Goal: Task Accomplishment & Management: Use online tool/utility

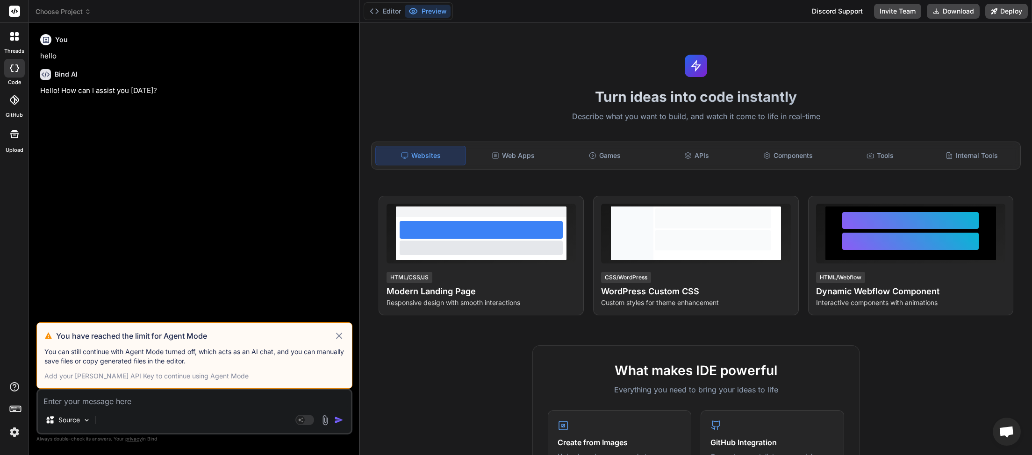
scroll to position [263, 0]
click at [85, 12] on span "Choose Project" at bounding box center [64, 11] width 56 height 9
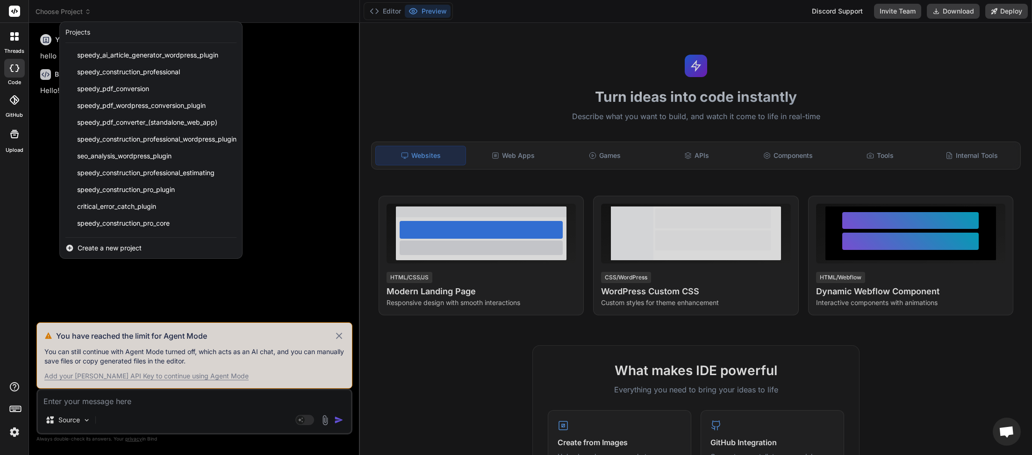
scroll to position [234, 0]
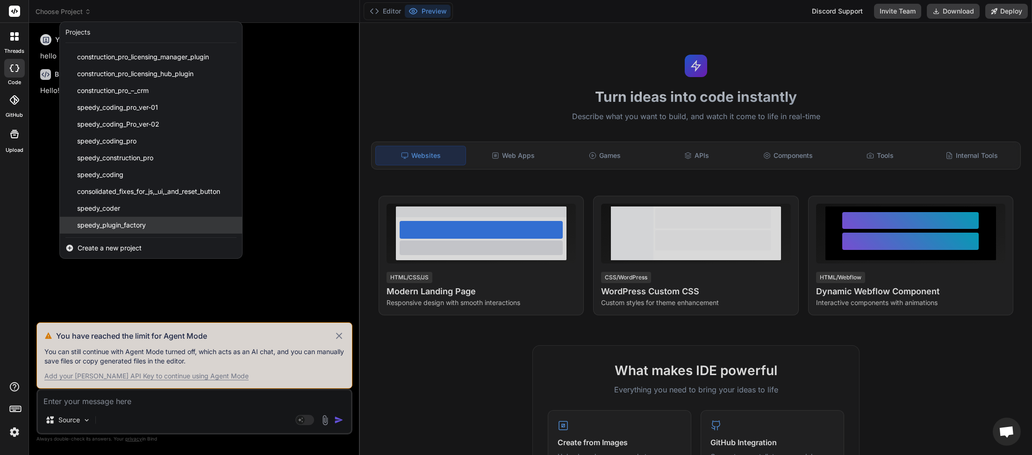
click at [157, 225] on div "speedy_plugin_factory" at bounding box center [151, 225] width 182 height 17
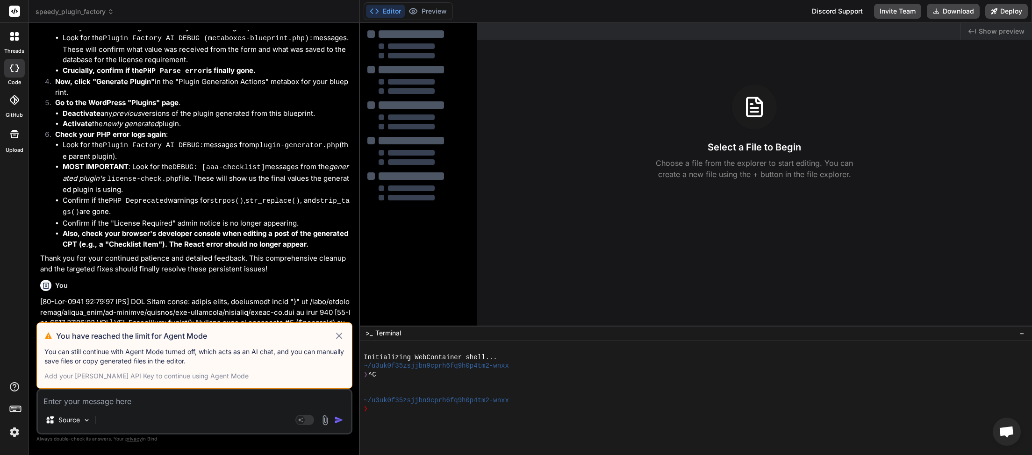
scroll to position [4374, 0]
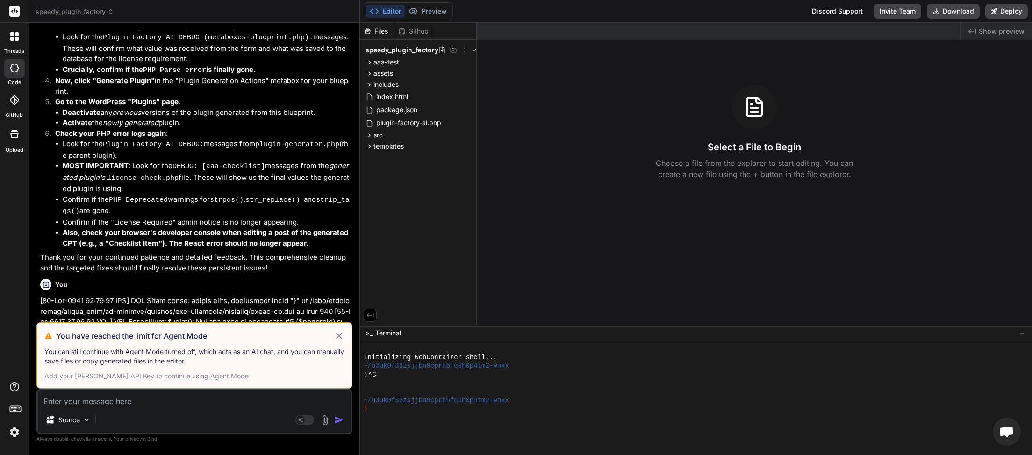
click at [336, 341] on icon at bounding box center [339, 335] width 11 height 11
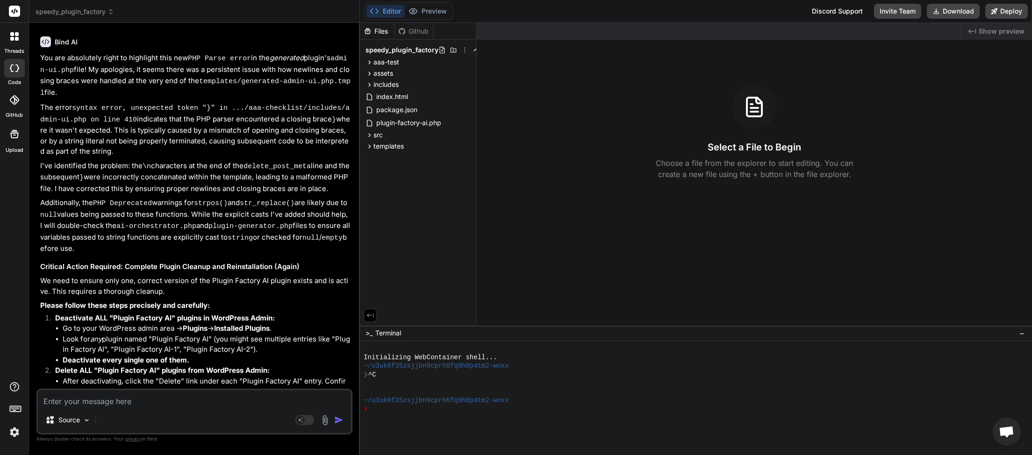
scroll to position [5709, 0]
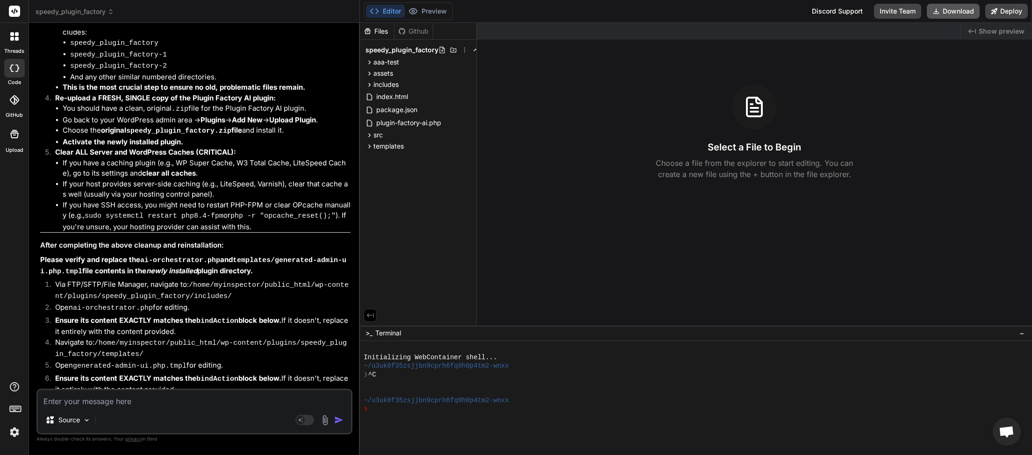
click at [950, 7] on button "Download" at bounding box center [953, 11] width 53 height 15
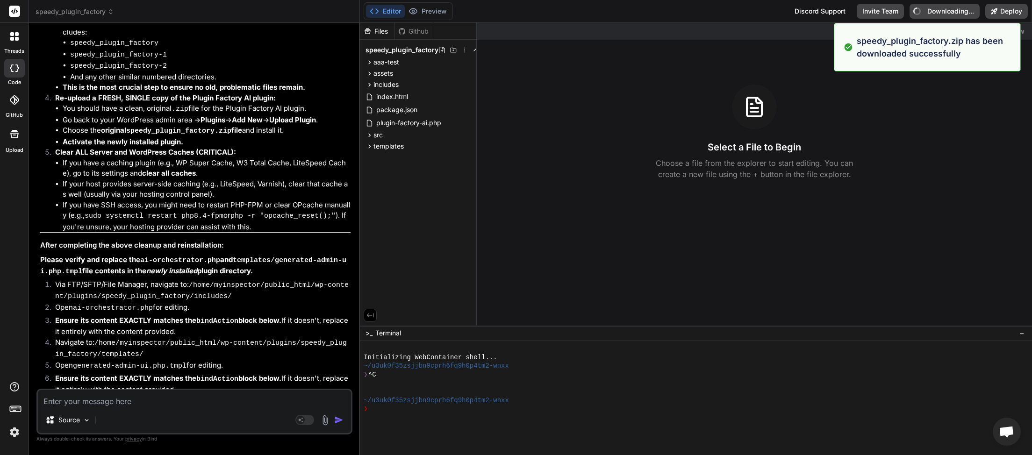
type textarea "x"
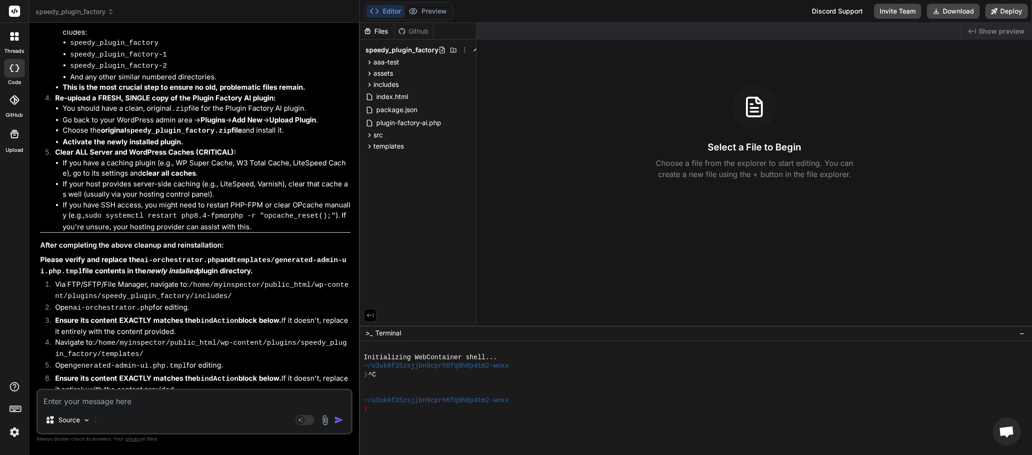
paste textarea "[[DATE] 20:00:47 UTC] PHP Deprecated: strpos(): Passing null to parameter #1 ($…"
type textarea "[[DATE] 20:00:47 UTC] PHP Deprecated: strpos(): Passing null to parameter #1 ($…"
type textarea "x"
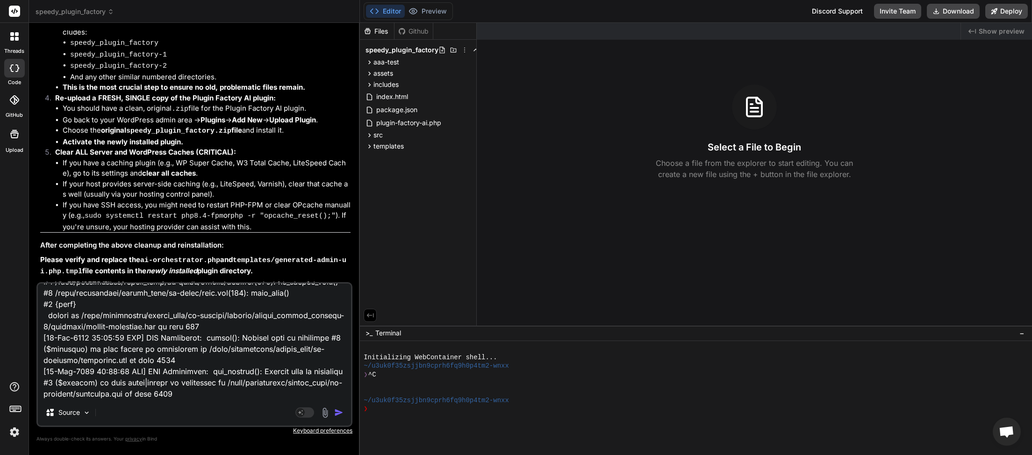
type textarea "[[DATE] 20:00:47 UTC] PHP Deprecated: strpos(): Passing null to parameter #1 ($…"
click at [337, 413] on img "button" at bounding box center [338, 412] width 9 height 9
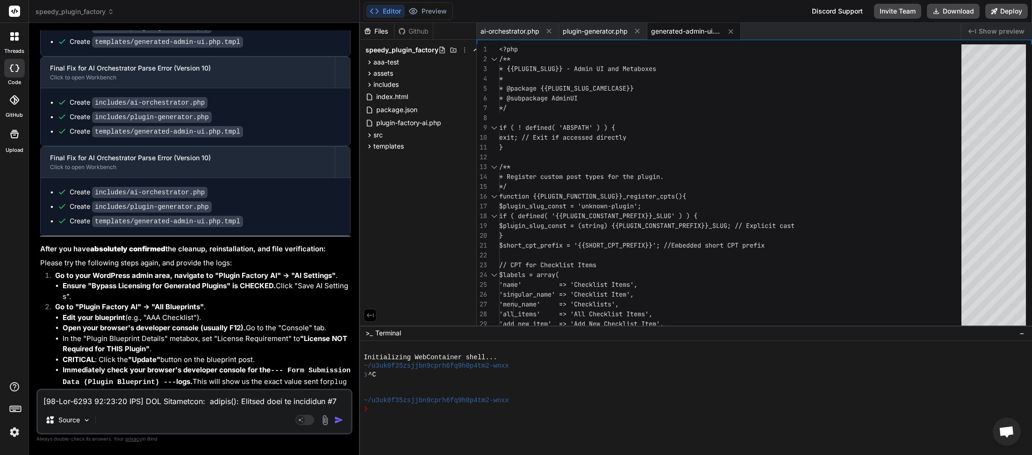
scroll to position [7582, 0]
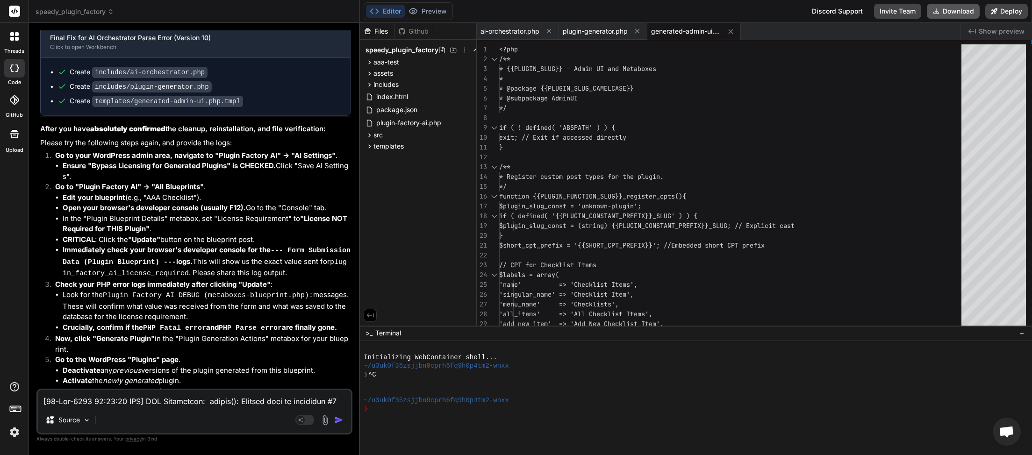
click at [959, 9] on button "Download" at bounding box center [953, 11] width 53 height 15
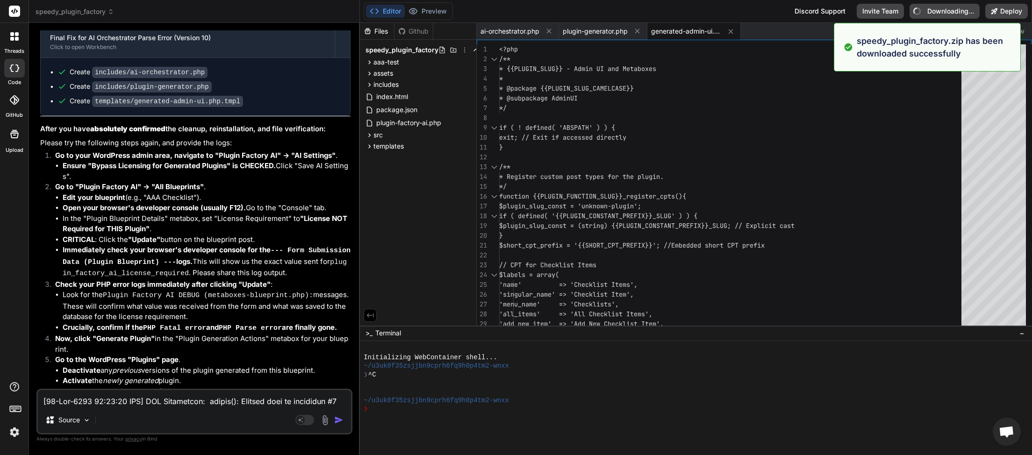
type textarea "x"
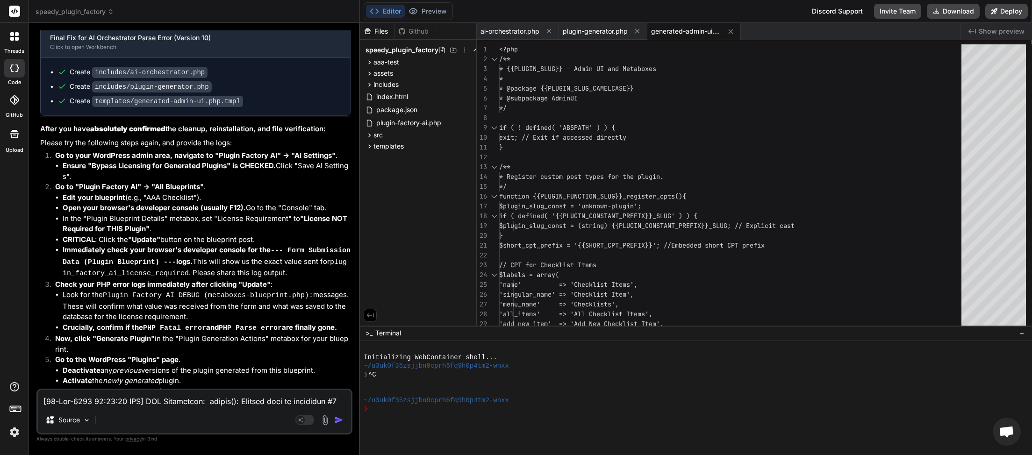
click at [82, 400] on textarea at bounding box center [194, 398] width 313 height 17
paste textarea "1:18 UTC] PHP Deprecated: strpos(): Passing null to parameter #1 ($haystack) of…"
type textarea "[[DATE] 20:01:18 UTC] PHP Deprecated: strpos(): Passing null to parameter #1 ($…"
type textarea "x"
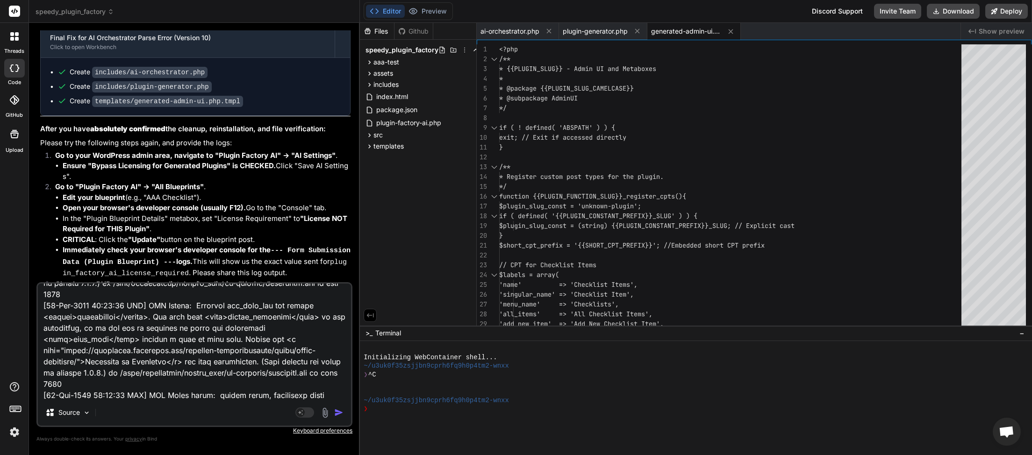
type textarea "[[DATE] 20:01:18 UTC] PHP Deprecated: strpos(): Passing null to parameter #1 ($…"
click at [337, 415] on img "button" at bounding box center [338, 412] width 9 height 9
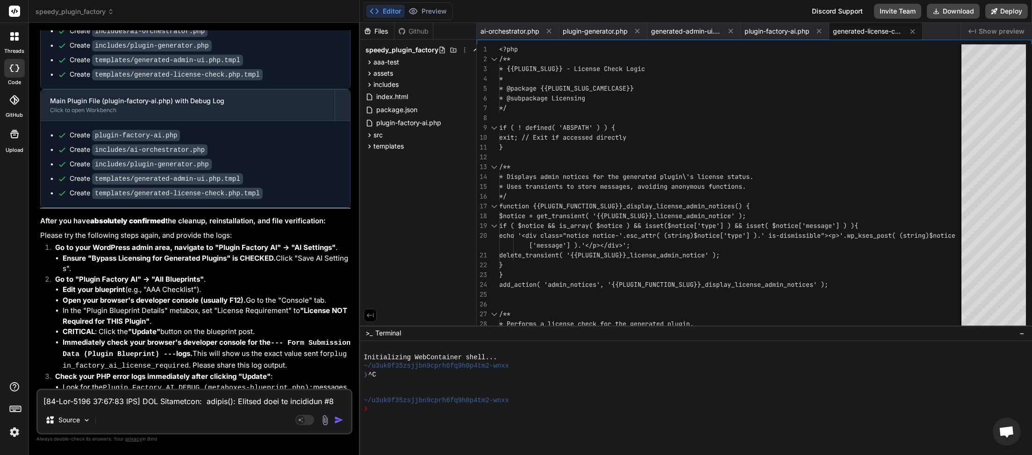
scroll to position [9912, 0]
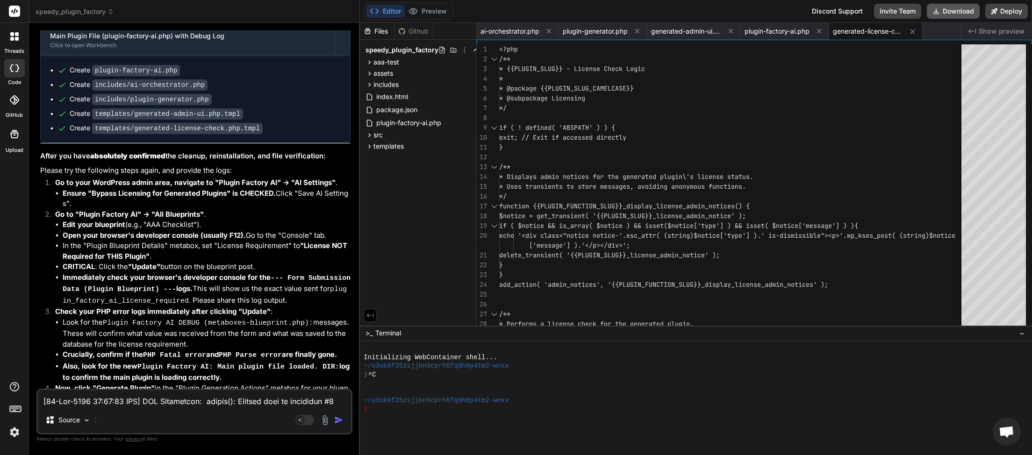
click at [964, 15] on button "Download" at bounding box center [953, 11] width 53 height 15
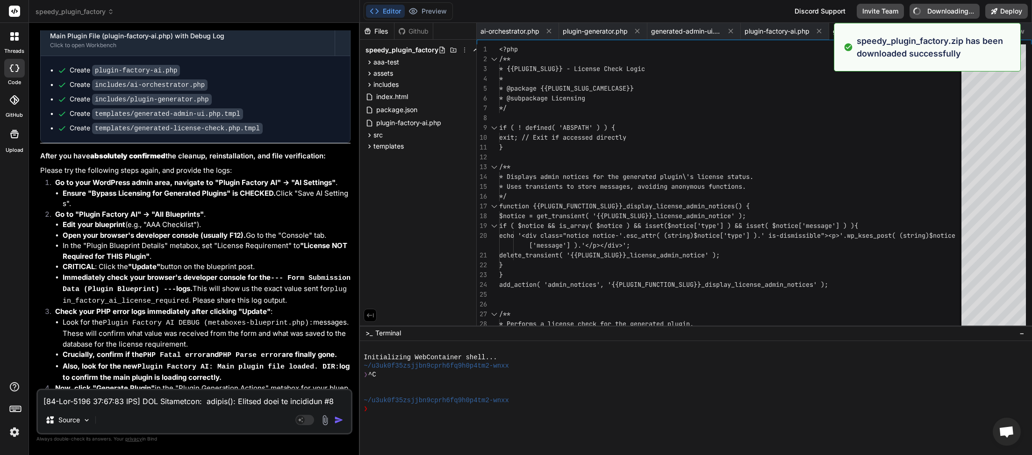
type textarea "x"
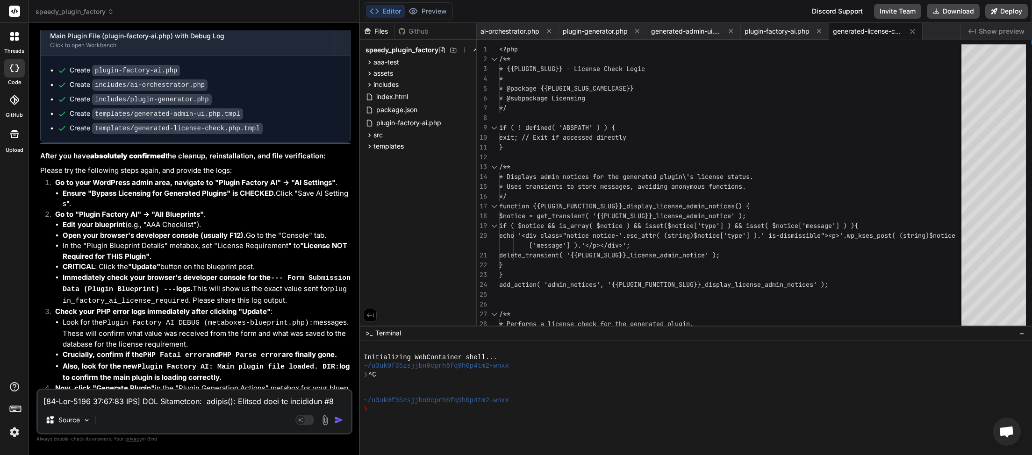
paste textarea "5:46 UTC] PHP Notice: Function map_meta_cap was called <strong>incorrectly</str…"
type textarea "[[DATE] 20:05:46 UTC] PHP Notice: Function map_meta_cap was called <strong>inco…"
type textarea "x"
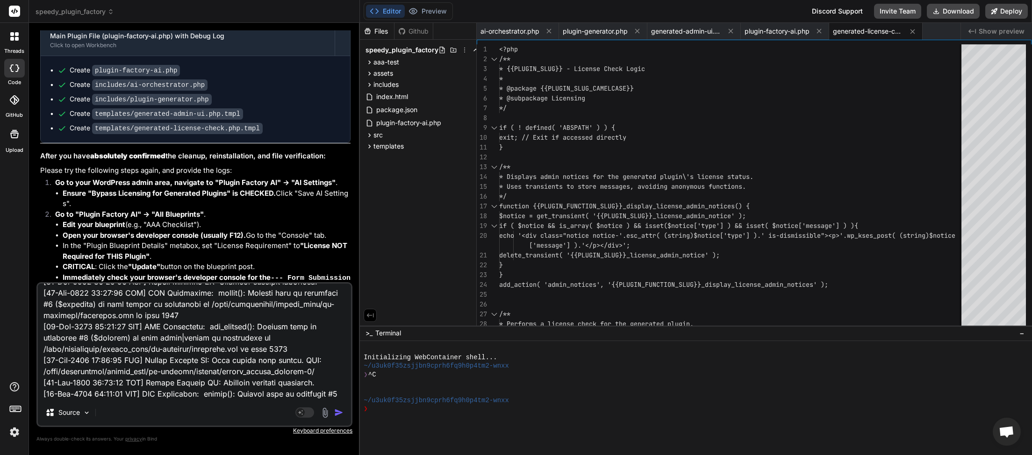
type textarea "[[DATE] 20:05:46 UTC] PHP Notice: Function map_meta_cap was called <strong>inco…"
type textarea "x"
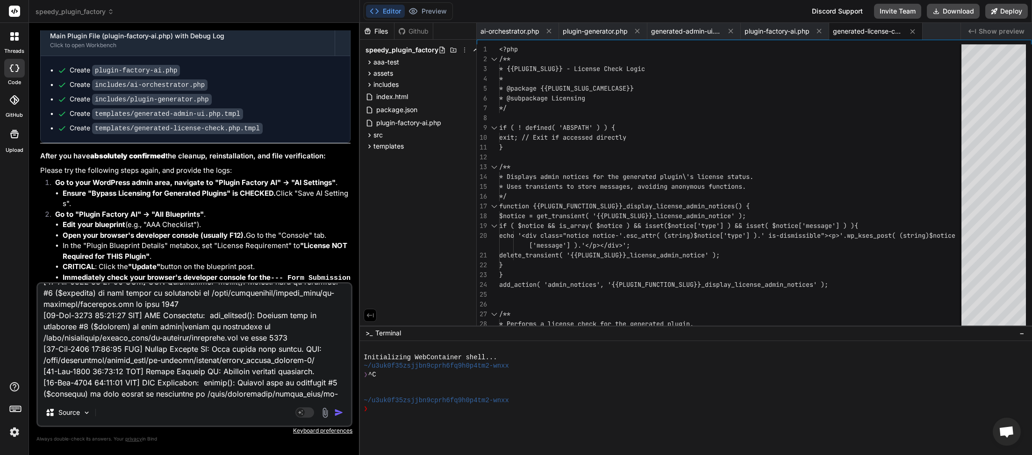
paste textarea "<?php /** * {{PLUGIN_SLUG}} - License Check Logic * * @package {{PLUGIN_SLUG_CA…"
type textarea "[[DATE] 20:05:46 UTC] PHP Notice: Function map_meta_cap was called <strong>inco…"
type textarea "x"
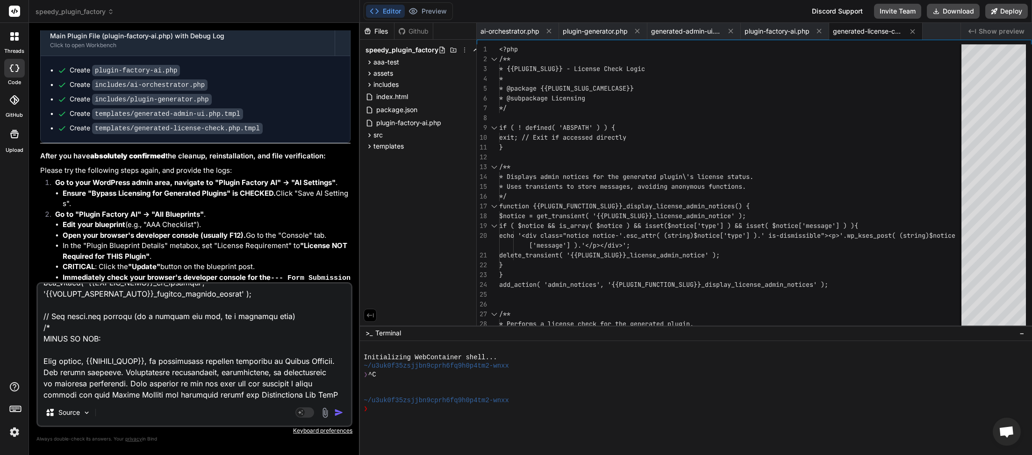
type textarea "[[DATE] 20:05:46 UTC] PHP Notice: Function map_meta_cap was called <strong>inco…"
click at [336, 412] on img "button" at bounding box center [338, 412] width 9 height 9
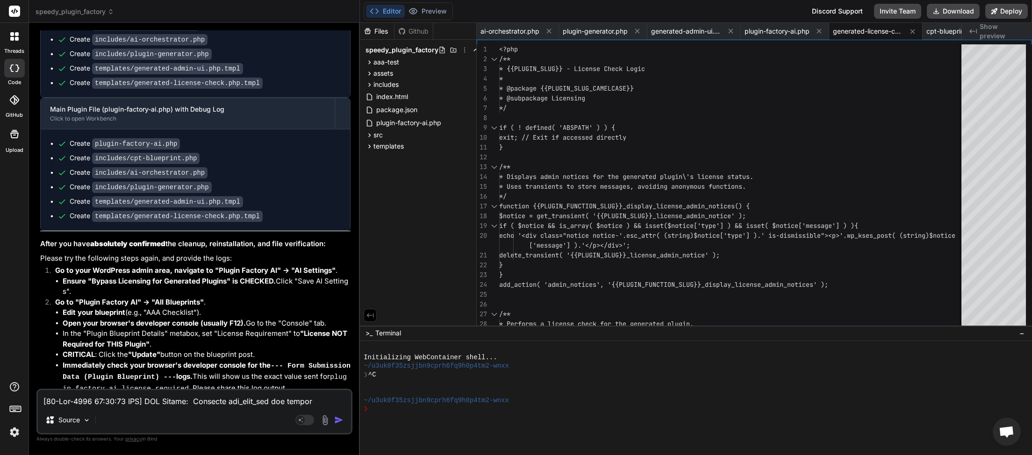
scroll to position [14698, 0]
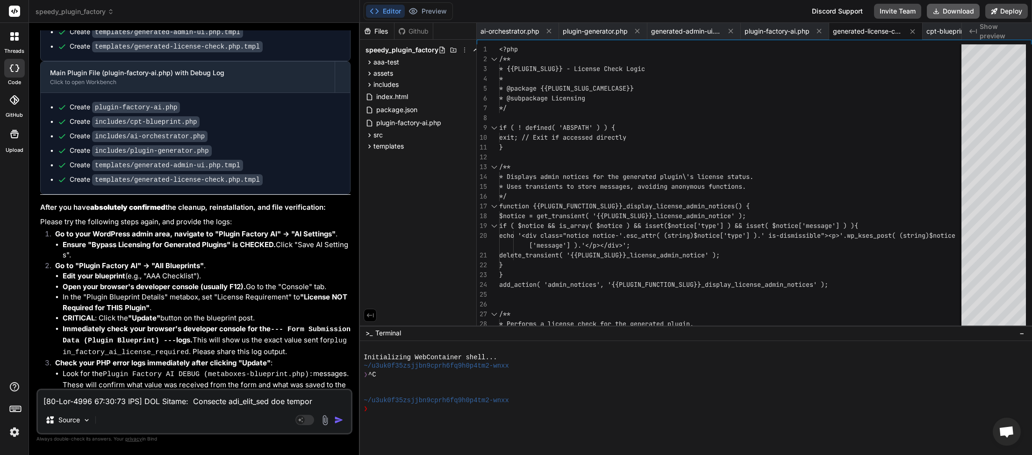
click at [950, 6] on button "Download" at bounding box center [953, 11] width 53 height 15
click at [952, 15] on button "Download" at bounding box center [953, 11] width 53 height 15
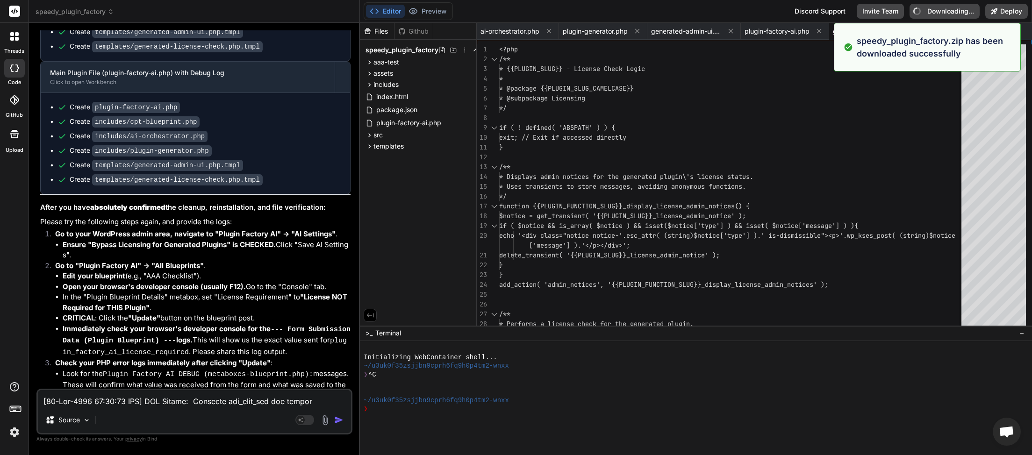
type textarea "x"
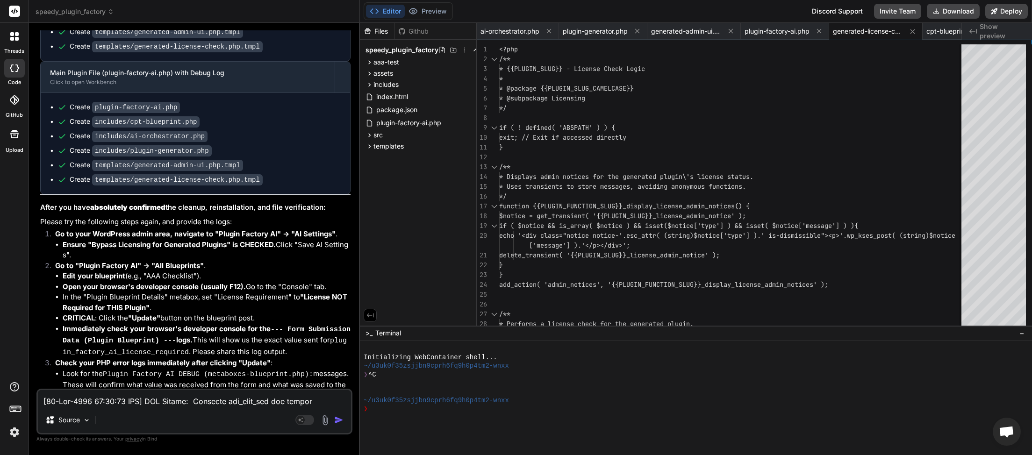
paste textarea "License Required: This plugin requires a valid license from Speedy Systems to f…"
type textarea "License Required: This plugin requires a valid license from Speedy Systems to f…"
type textarea "x"
type textarea "License Required: This plugin requires a valid license from Speedy Systems to f…"
type textarea "x"
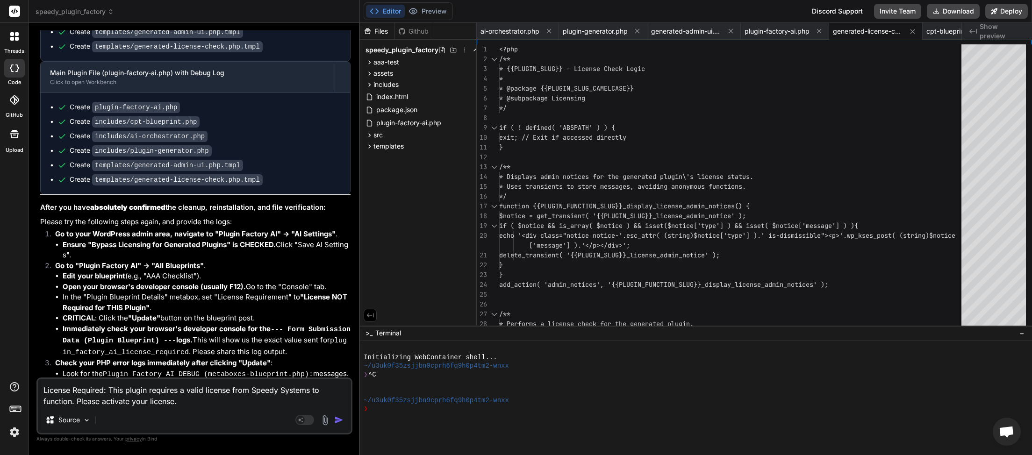
paste textarea "[[DATE] 20:16:22 UTC] Plugin Factory AI: Main plugin file loaded. DIR: /home/my…"
type textarea "License Required: This plugin requires a valid license from Speedy Systems to f…"
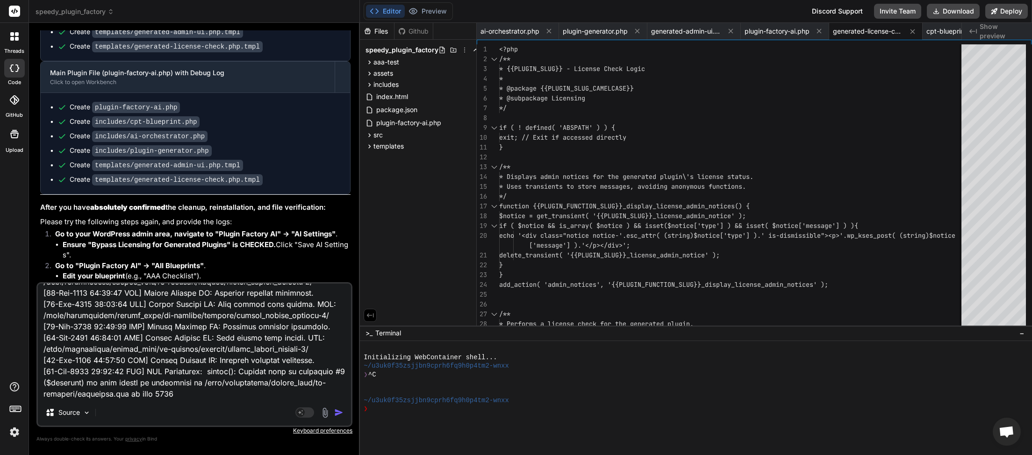
type textarea "x"
paste textarea "<?php /** * {{PLUGIN_SLUG}} - License Check Logic * * @package {{PLUGIN_SLUG_CA…"
type textarea "License Required: This plugin requires a valid license from Speedy Systems to f…"
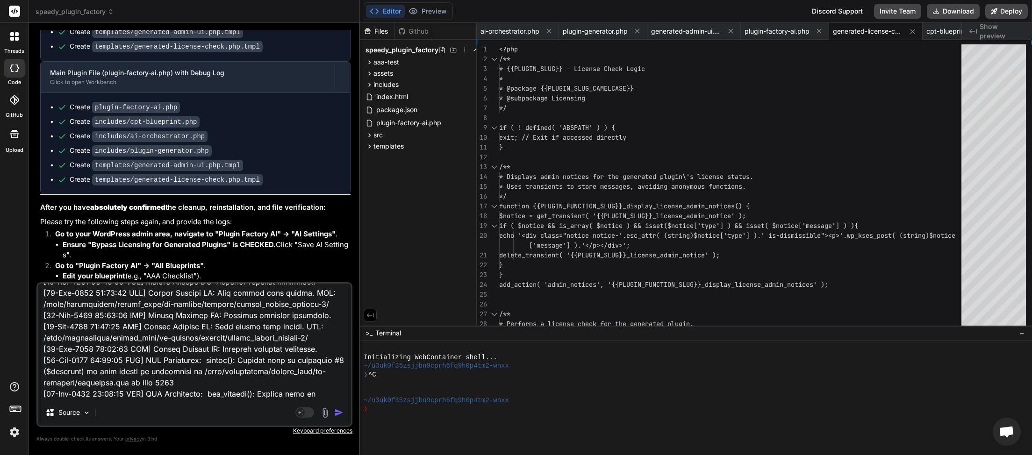
scroll to position [3433, 0]
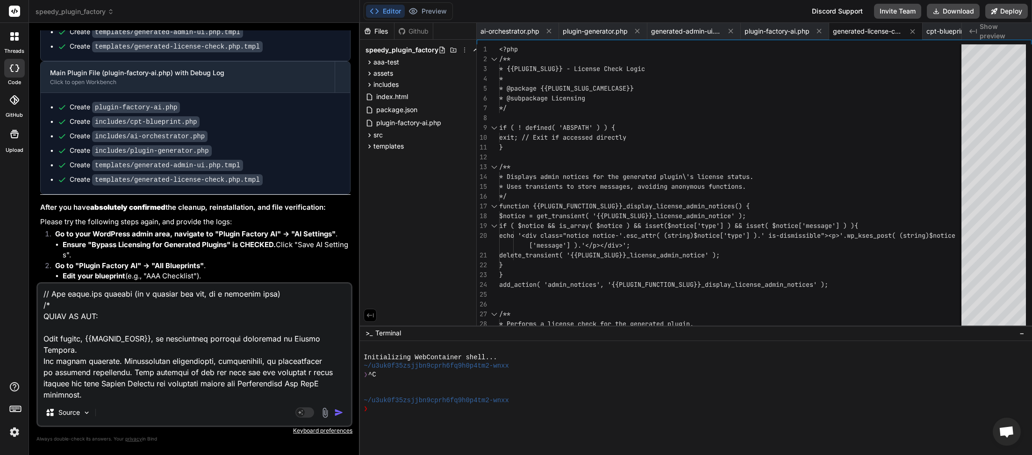
type textarea "x"
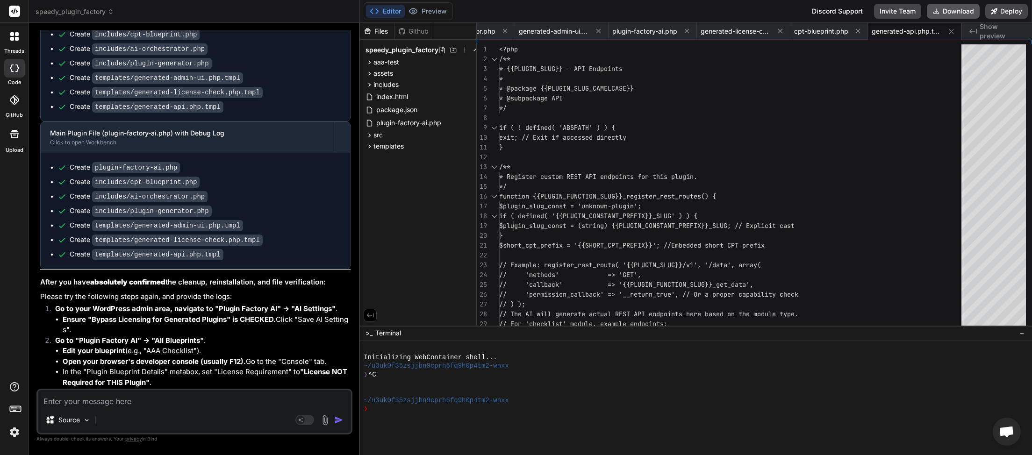
scroll to position [0, 134]
click at [951, 14] on button "Download" at bounding box center [953, 11] width 53 height 15
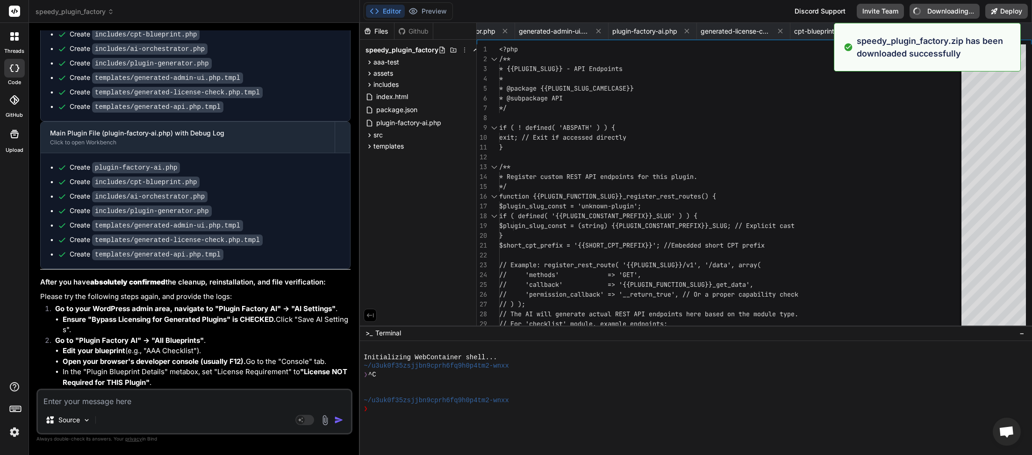
type textarea "x"
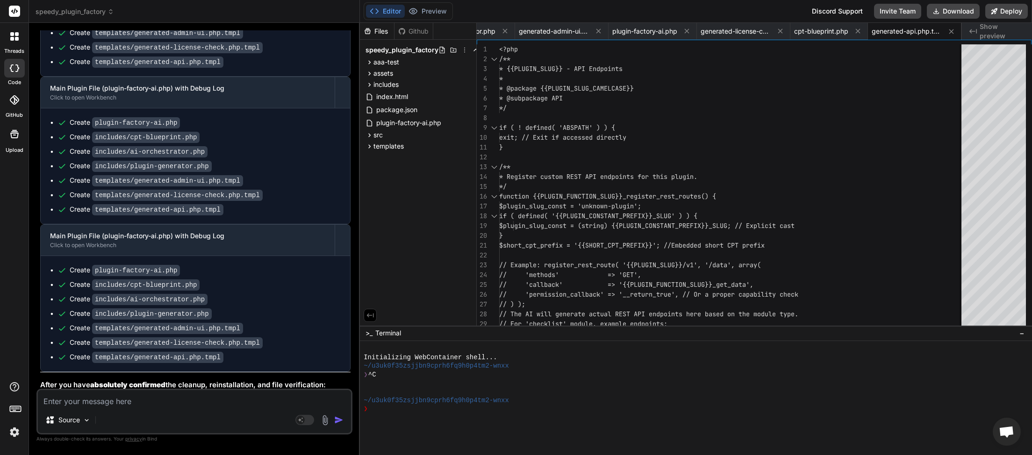
drag, startPoint x: 302, startPoint y: 145, endPoint x: 329, endPoint y: 143, distance: 27.2
copy strong "License"
paste textarea "POST [URL][DOMAIN_NAME] [HTTP/3 302 190ms] GET [URL][DOMAIN_NAME] [HTTP/3 200 2…"
type textarea "POST [URL][DOMAIN_NAME] [HTTP/3 302 190ms] GET [URL][DOMAIN_NAME] [HTTP/3 200 2…"
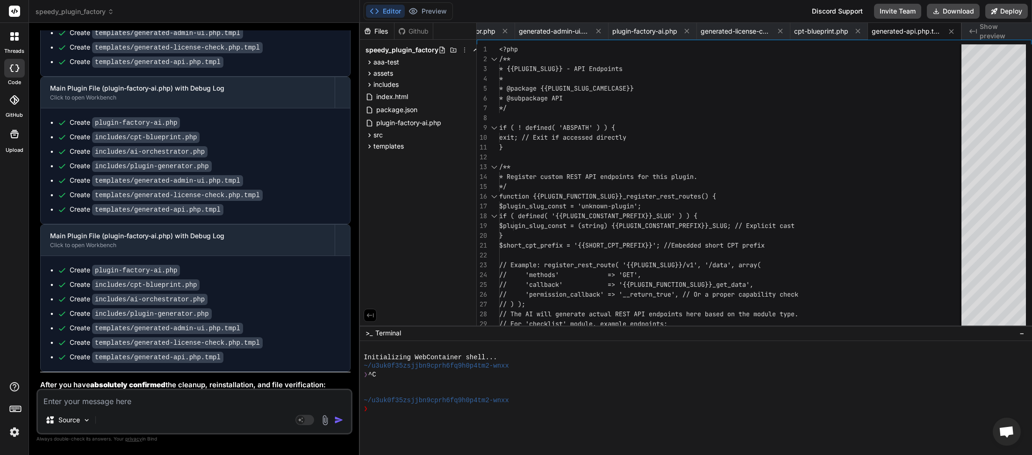
type textarea "x"
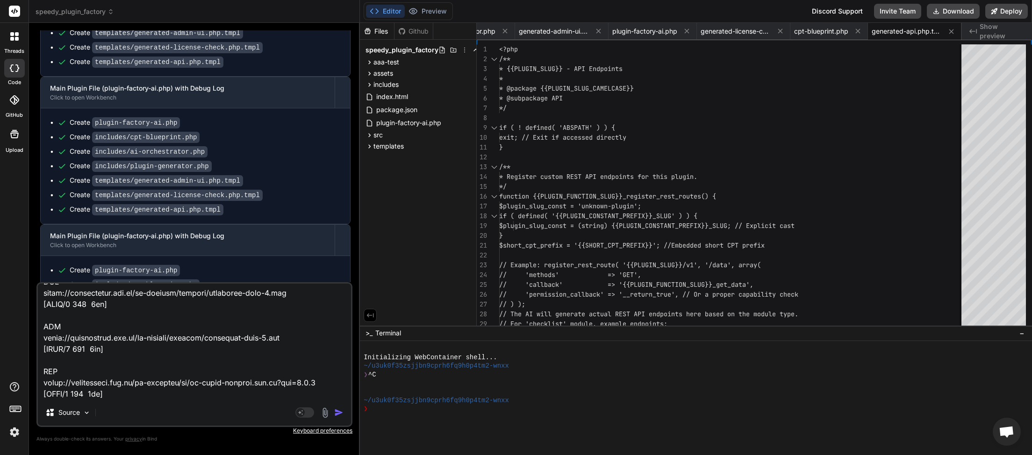
paste textarea "GET [URL][DOMAIN_NAME] [HTTP/3 200 1084ms] GET [URL][DOMAIN_NAME] [HTTP/3 200 O…"
type textarea "POST [URL][DOMAIN_NAME] [HTTP/3 302 190ms] GET [URL][DOMAIN_NAME] [HTTP/3 200 2…"
type textarea "x"
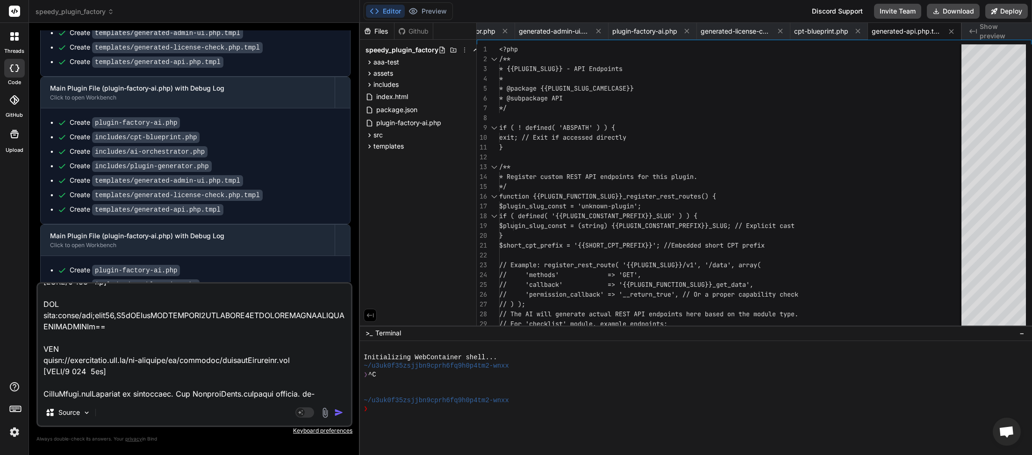
type textarea "POST [URL][DOMAIN_NAME] [HTTP/3 302 190ms] GET [URL][DOMAIN_NAME] [HTTP/3 200 2…"
type textarea "x"
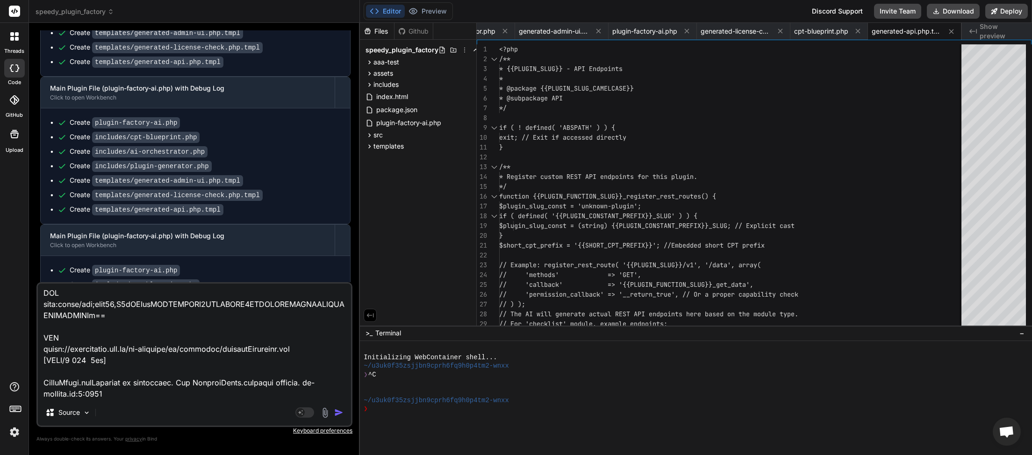
paste textarea "[[DATE] 20:20:12 UTC] Plugin Factory AI: Main plugin file loaded. DIR: /home/my…"
type textarea "POST [URL][DOMAIN_NAME] [HTTP/3 302 190ms] GET [URL][DOMAIN_NAME] [HTTP/3 200 2…"
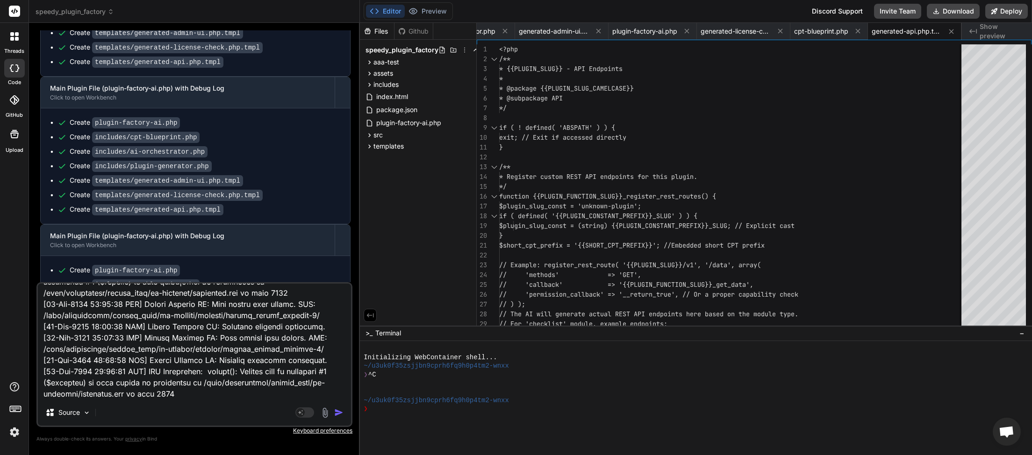
type textarea "x"
type textarea "POST [URL][DOMAIN_NAME] [HTTP/3 302 190ms] GET [URL][DOMAIN_NAME] [HTTP/3 200 2…"
type textarea "x"
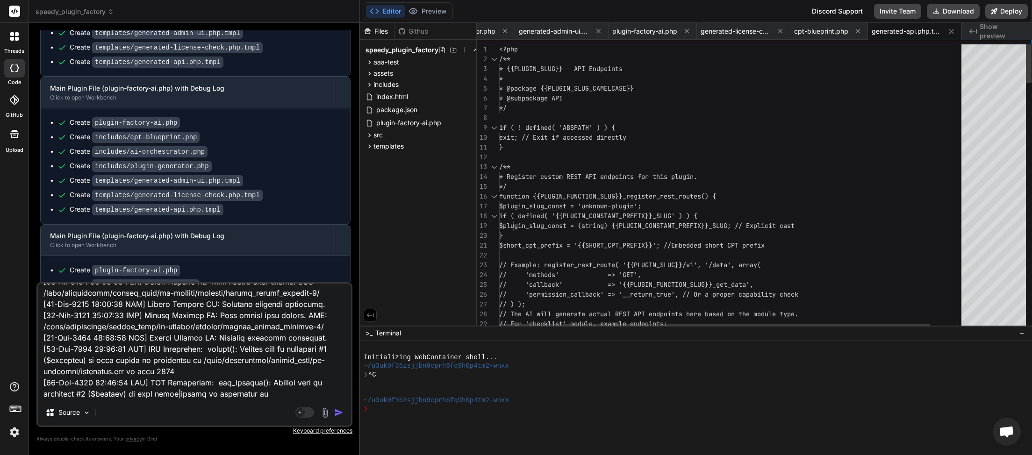
scroll to position [0, 134]
paste textarea "<?php /** * {{PLUGIN_SLUG}} - License Check Logic * * @package {{PLUGIN_SLUG_CA…"
type textarea "POST [URL][DOMAIN_NAME] [HTTP/3 302 190ms] GET [URL][DOMAIN_NAME] [HTTP/3 200 2…"
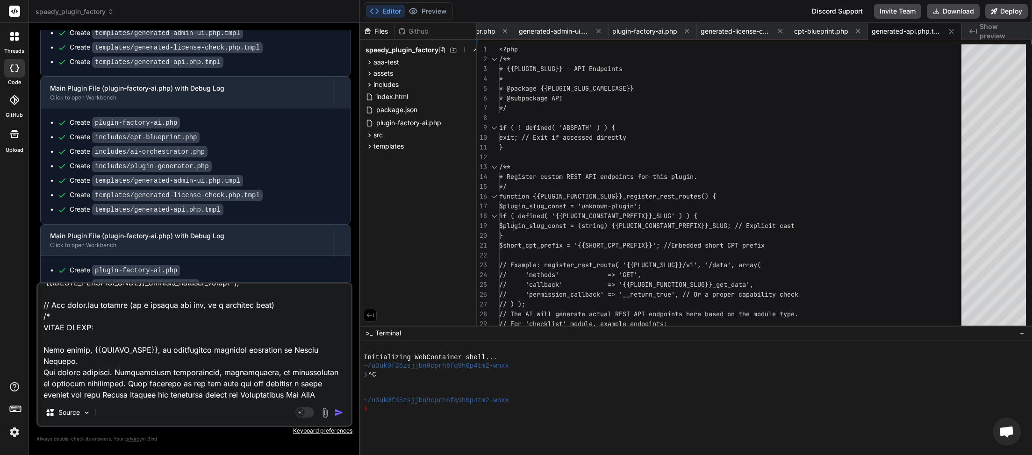
type textarea "x"
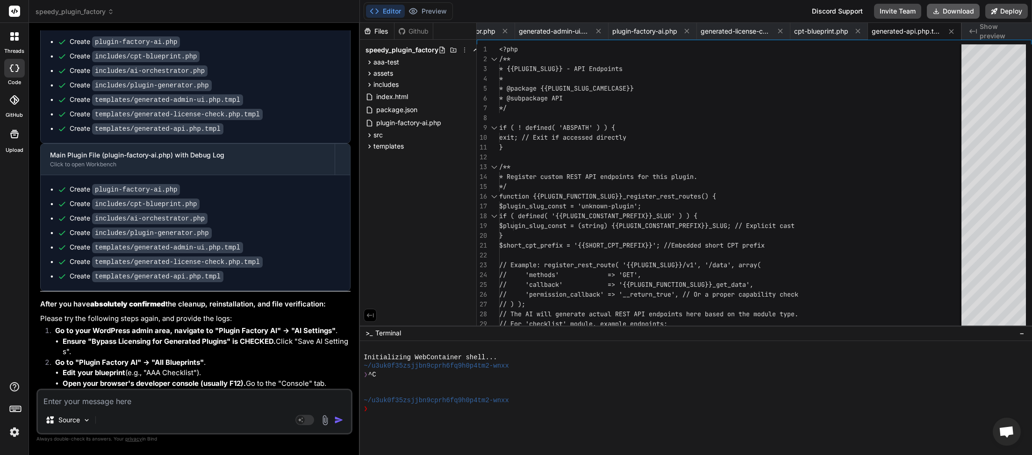
scroll to position [0, 134]
click at [961, 6] on button "Download" at bounding box center [953, 11] width 53 height 15
click at [950, 10] on button "Download" at bounding box center [953, 11] width 53 height 15
type textarea "x"
paste textarea "[[DATE] 20:48:03 UTC] Plugin Factory AI: Main plugin file loaded. DIR: /home/my…"
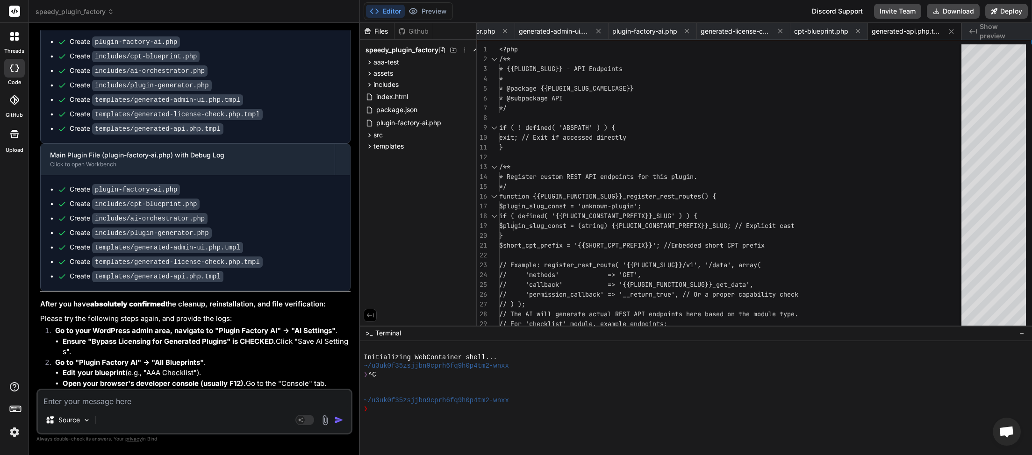
type textarea "[[DATE] 20:48:03 UTC] Plugin Factory AI: Main plugin file loaded. DIR: /home/my…"
type textarea "x"
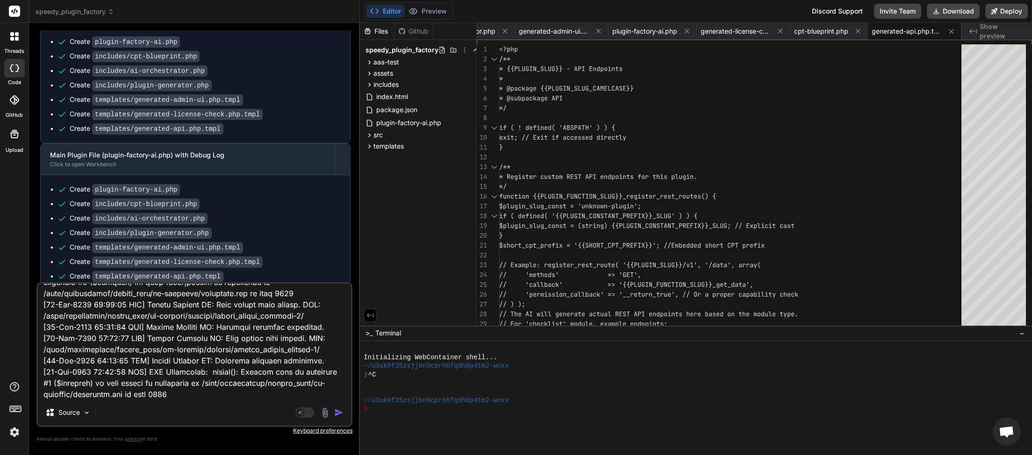
type textarea "[[DATE] 20:48:03 UTC] Plugin Factory AI: Main plugin file loaded. DIR: /home/my…"
click at [78, 397] on textarea at bounding box center [194, 342] width 313 height 116
type textarea "x"
type textarea "[[DATE] 20:48:03 UTC] Plugin Factory AI: Main plugin file loaded. DIR: /home/my…"
type textarea "x"
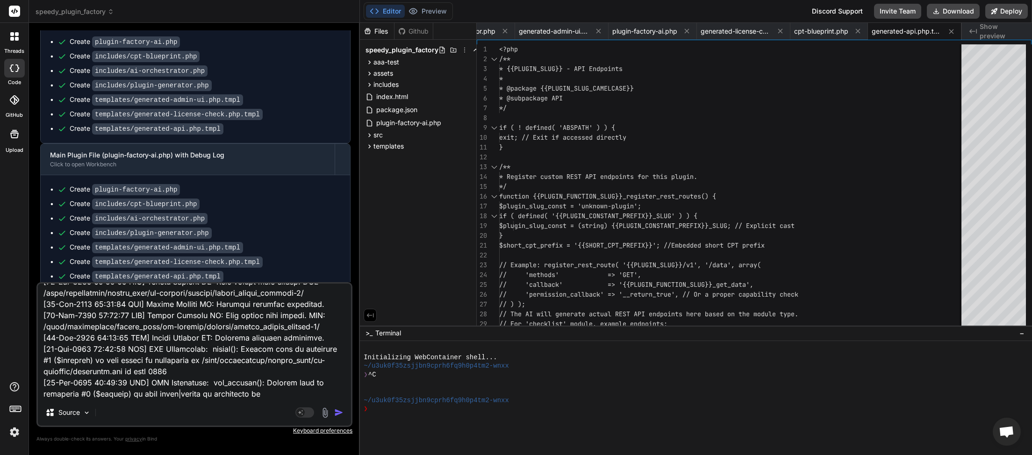
paste textarea "<?php /** * {{PLUGIN_SLUG}} - License Check Logic * * @package {{PLUGIN_SLUG_CA…"
type textarea "[[DATE] 20:48:03 UTC] Plugin Factory AI: Main plugin file loaded. DIR: /home/my…"
type textarea "x"
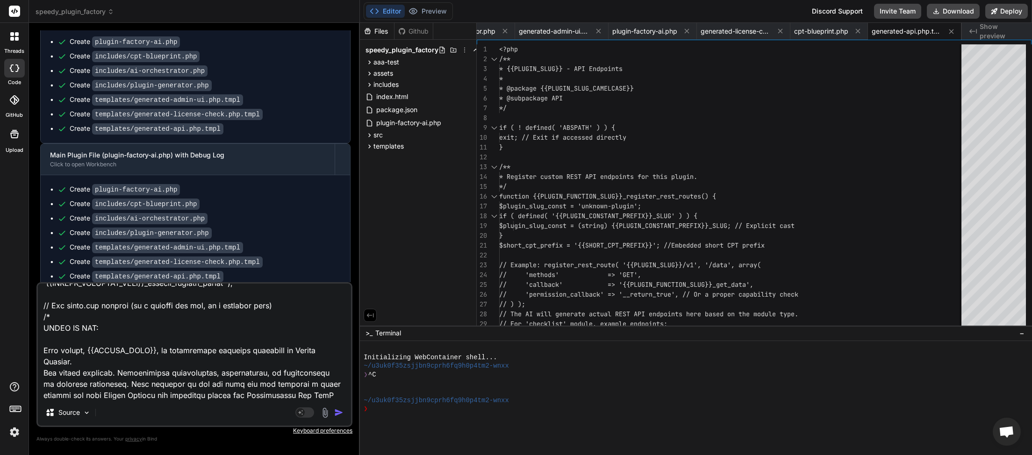
type textarea "[[DATE] 20:48:03 UTC] Plugin Factory AI: Main plugin file loaded. DIR: /home/my…"
click at [341, 414] on img "button" at bounding box center [338, 412] width 9 height 9
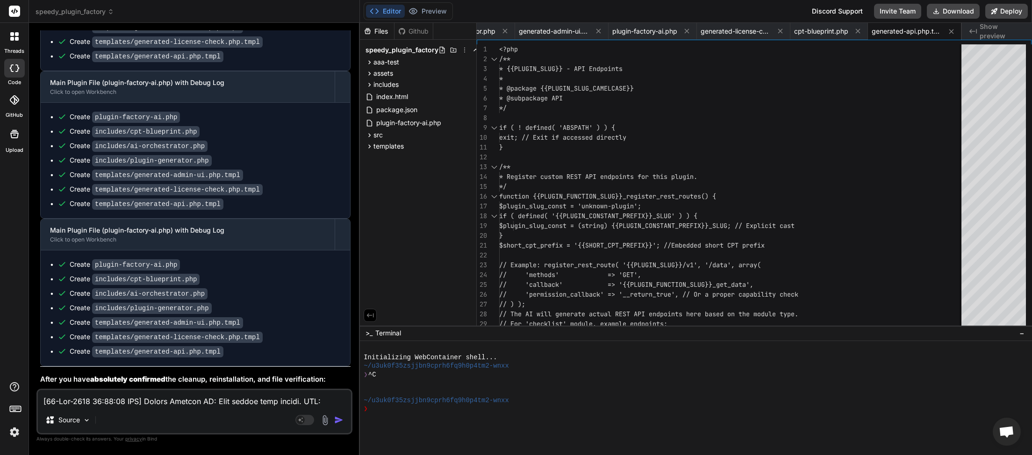
scroll to position [0, 134]
click at [957, 13] on button "Download" at bounding box center [953, 11] width 53 height 15
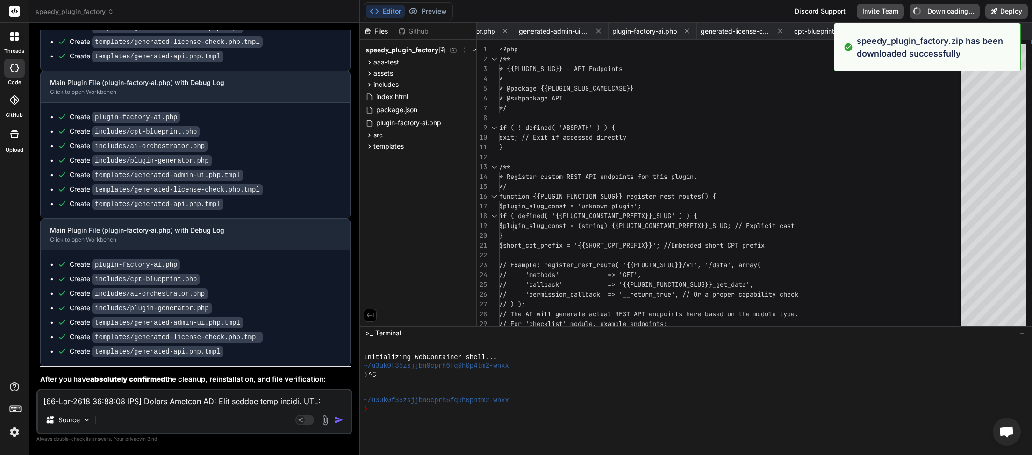
type textarea "x"
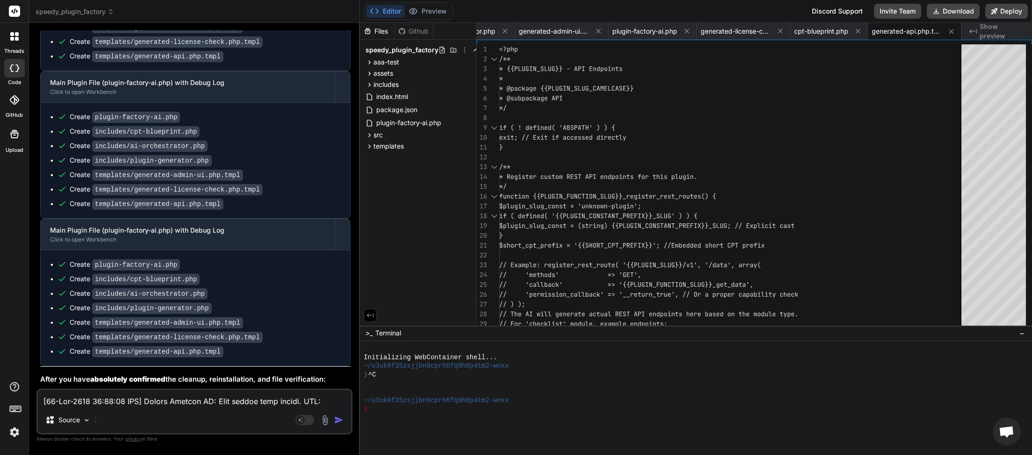
click at [125, 404] on textarea at bounding box center [194, 398] width 313 height 17
type textarea "c"
type textarea "x"
type textarea "ca"
type textarea "x"
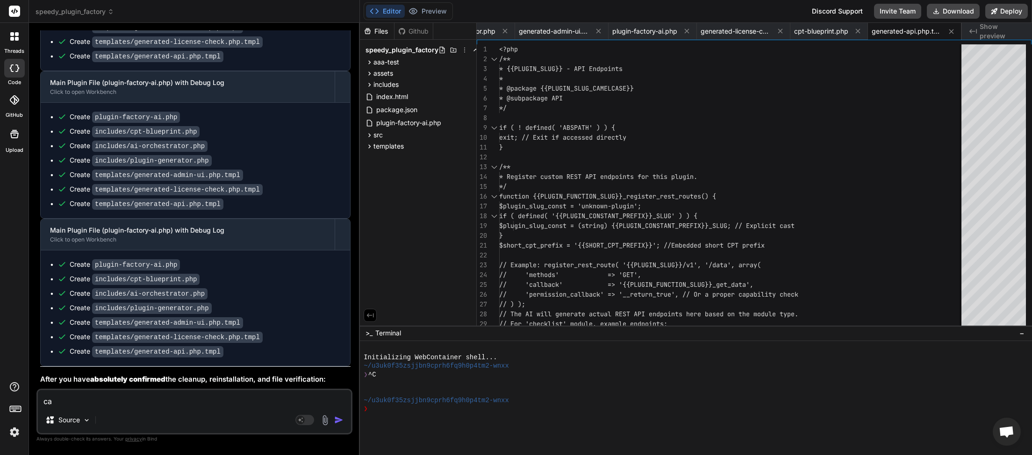
type textarea "can"
type textarea "x"
type textarea "can"
type textarea "x"
type textarea "can w"
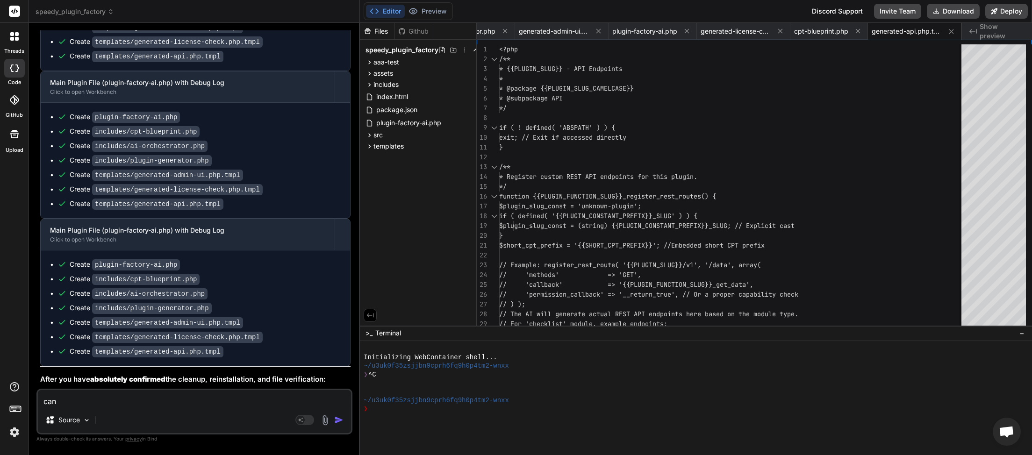
type textarea "x"
type textarea "can we"
type textarea "x"
type textarea "can we"
type textarea "x"
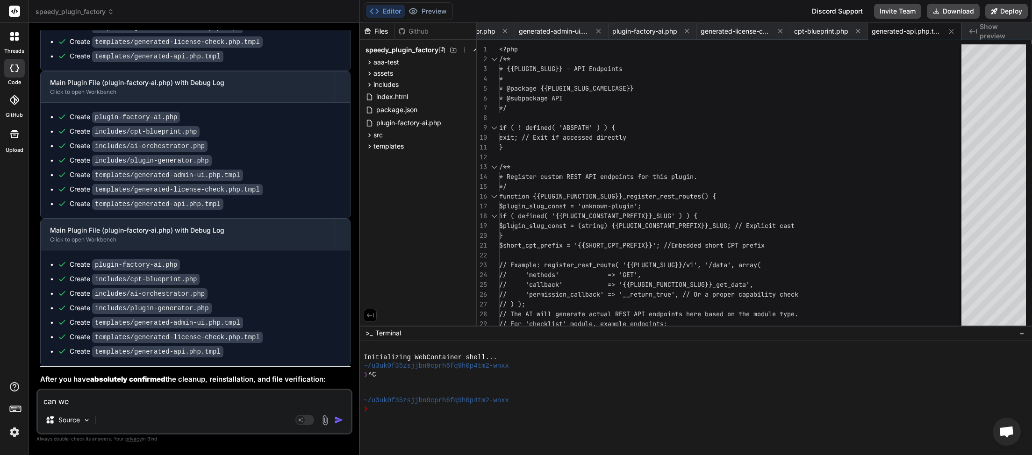
type textarea "can we j"
type textarea "x"
type textarea "can we ju"
type textarea "x"
type textarea "can we jus"
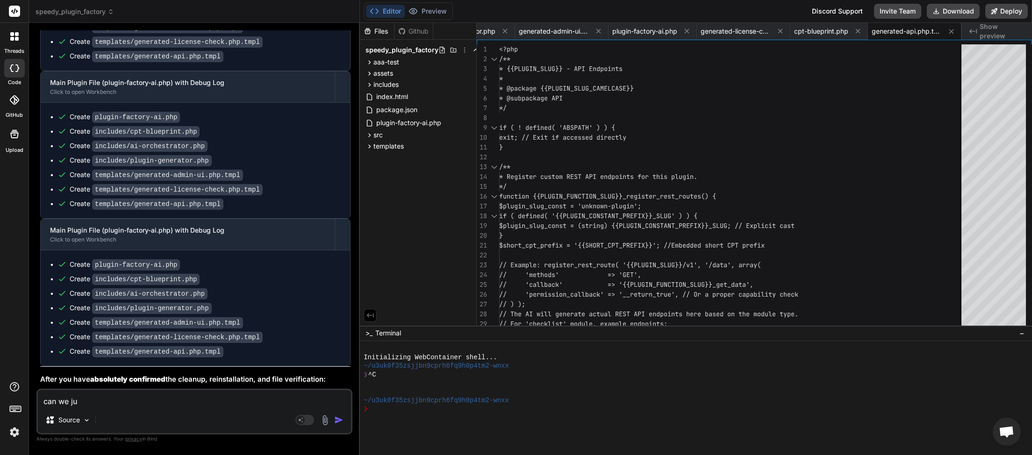
type textarea "x"
type textarea "can we just"
type textarea "x"
type textarea "can we just"
type textarea "x"
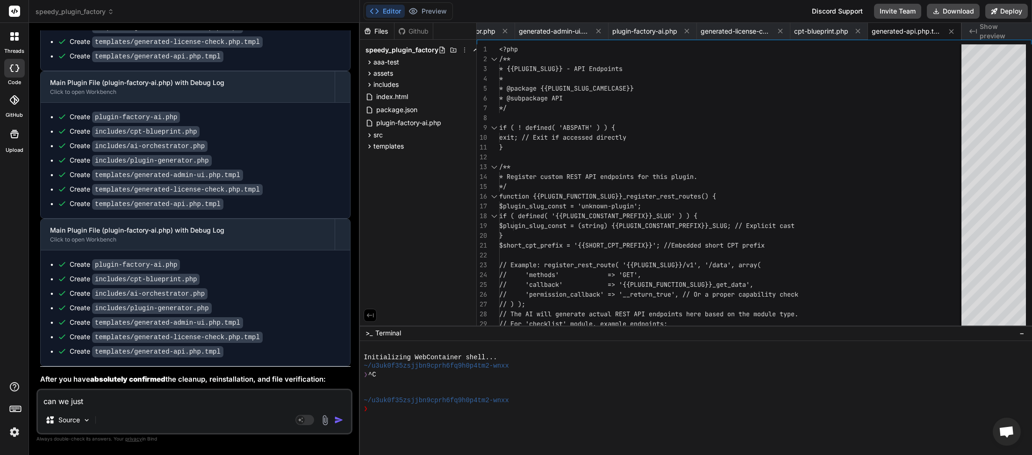
type textarea "can we just i"
type textarea "x"
type textarea "can we just ig"
type textarea "x"
type textarea "can we just ign"
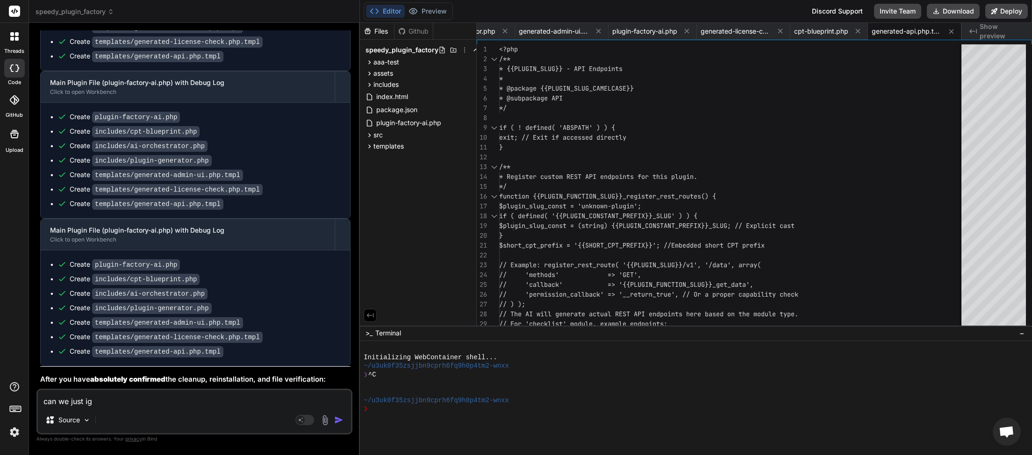
type textarea "x"
type textarea "can we just ignio"
type textarea "x"
type textarea "can we just ignior"
type textarea "x"
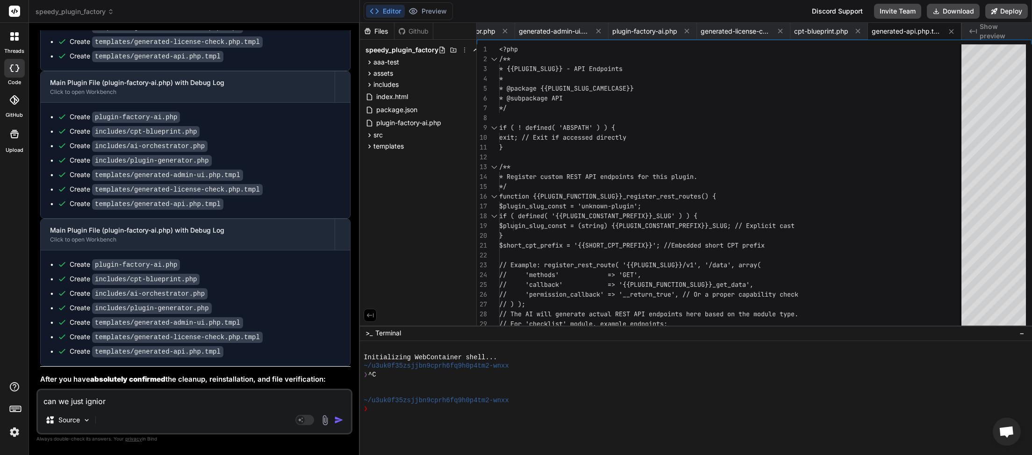
type textarea "can we just igniore"
type textarea "x"
type textarea "can we just ignore"
type textarea "x"
type textarea "can we just ignore"
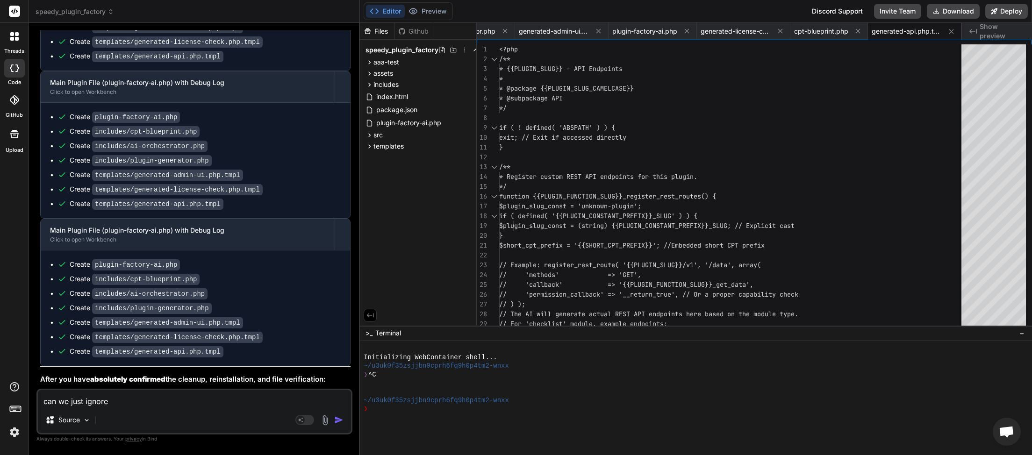
type textarea "x"
type textarea "can we just ignore t"
type textarea "x"
type textarea "can we just ignore th"
type textarea "x"
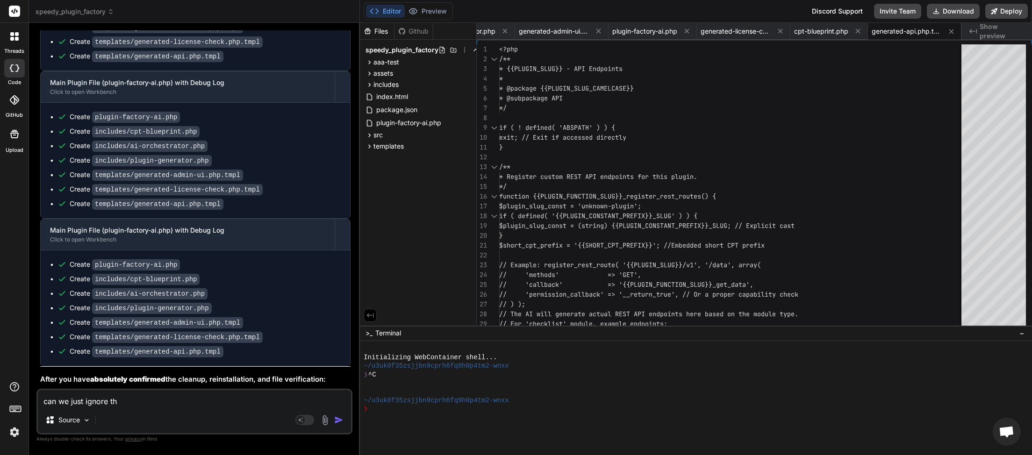
type textarea "can we just ignore the"
type textarea "x"
type textarea "can we just ignore the"
type textarea "x"
type textarea "can we just ignore the l"
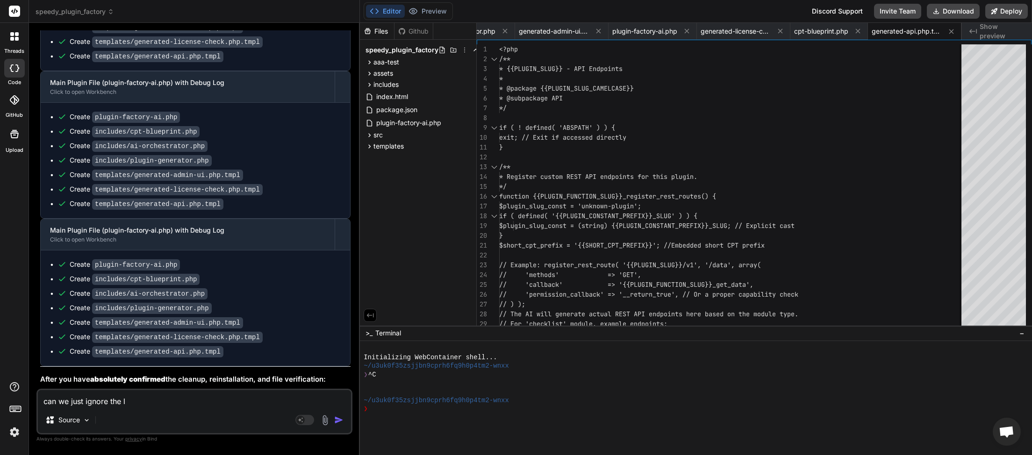
type textarea "x"
type textarea "can we just ignore the li"
type textarea "x"
type textarea "can we just ignore the lic"
type textarea "x"
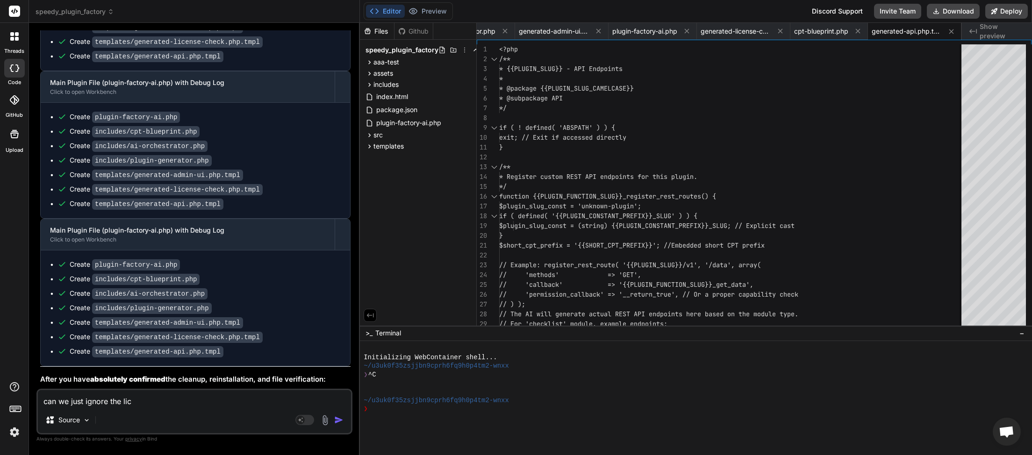
type textarea "can we just ignore the lice"
type textarea "x"
type textarea "can we just ignore the licen"
type textarea "x"
type textarea "can we just ignore the licenc"
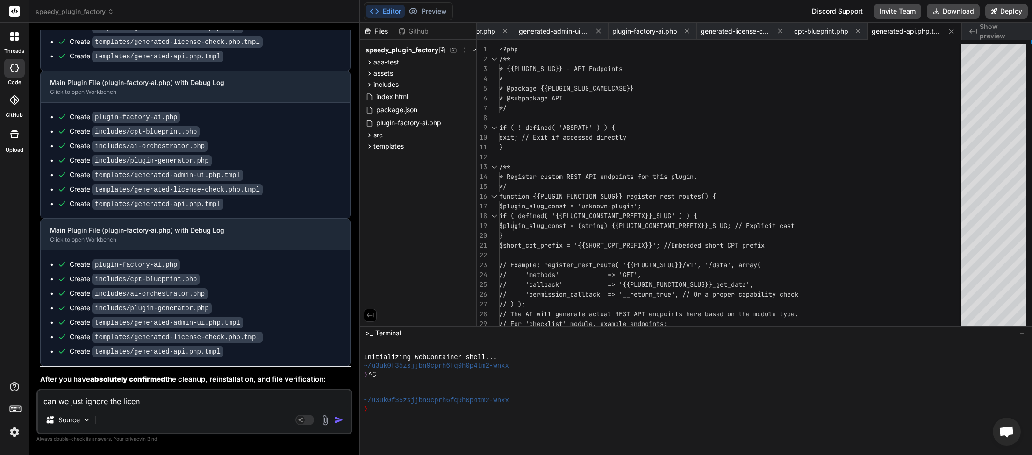
type textarea "x"
type textarea "can we just ignore the licence"
type textarea "x"
type textarea "can we just ignore the licence"
type textarea "x"
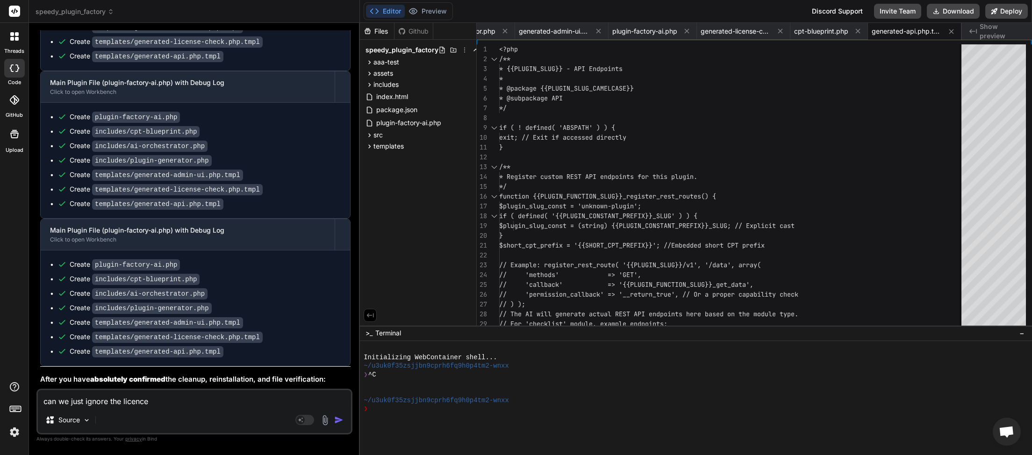
type textarea "can we just ignore the licence w"
type textarea "x"
type textarea "can we just ignore the licence wa"
type textarea "x"
type textarea "can we just ignore the licence war"
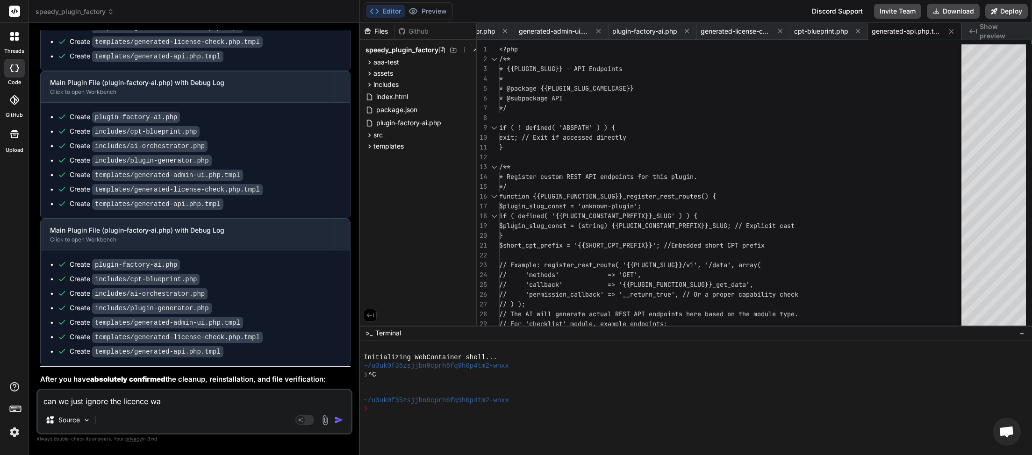
type textarea "x"
type textarea "can we just ignore the licence warn"
type textarea "x"
type textarea "can we just ignore the licence warni"
type textarea "x"
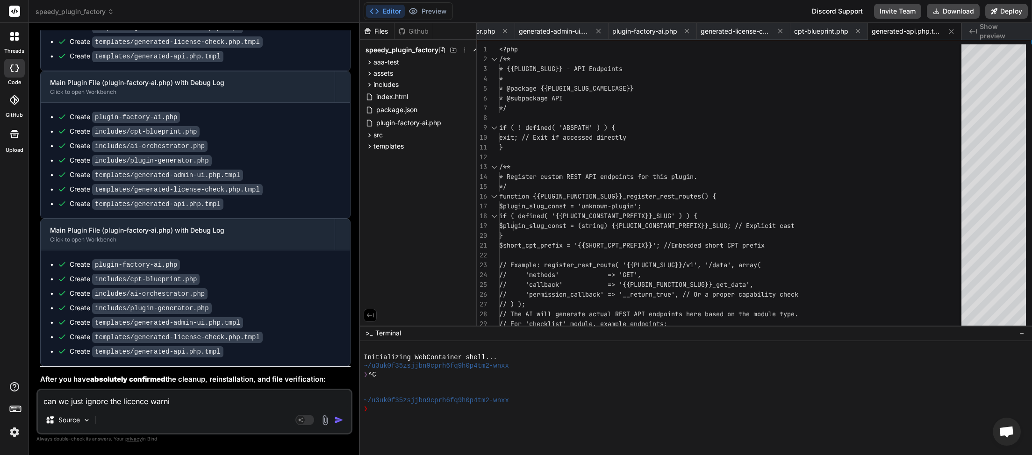
type textarea "can we just ignore the licence warnin"
type textarea "x"
type textarea "can we just ignore the licence warning"
type textarea "x"
type textarea "can we just ignore the licence warning"
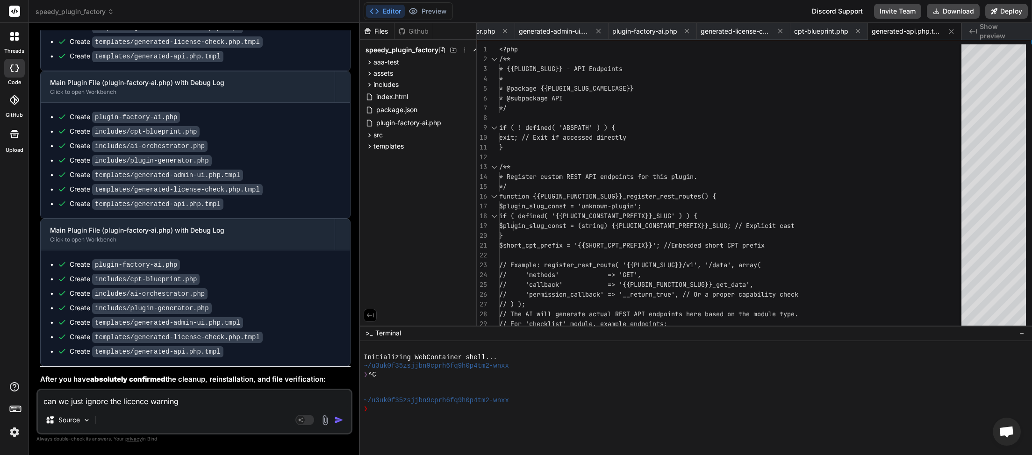
type textarea "x"
type textarea "can we just ignore the licence warning a"
type textarea "x"
type textarea "can we just ignore the licence warning an"
type textarea "x"
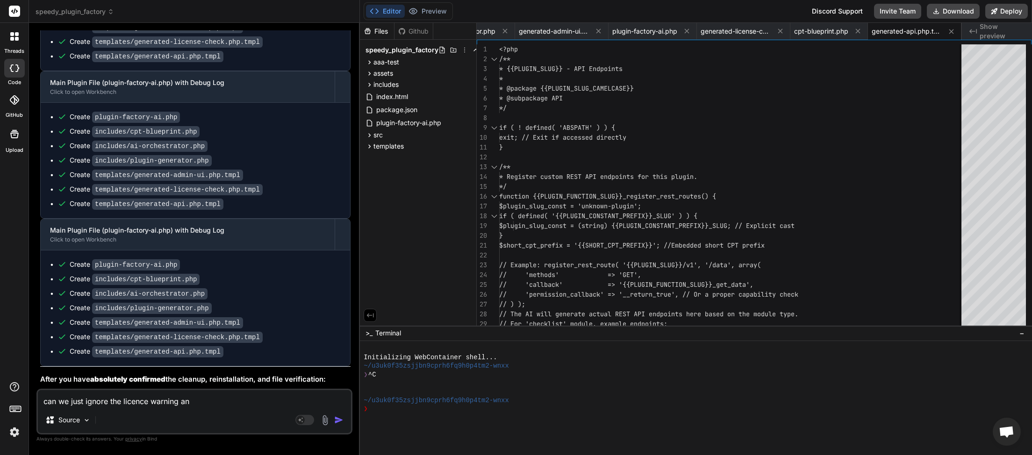
type textarea "can we just ignore the licence warning and"
type textarea "x"
type textarea "can we just ignore the licence warning and"
type textarea "x"
type textarea "can we just ignore the licence warning and m"
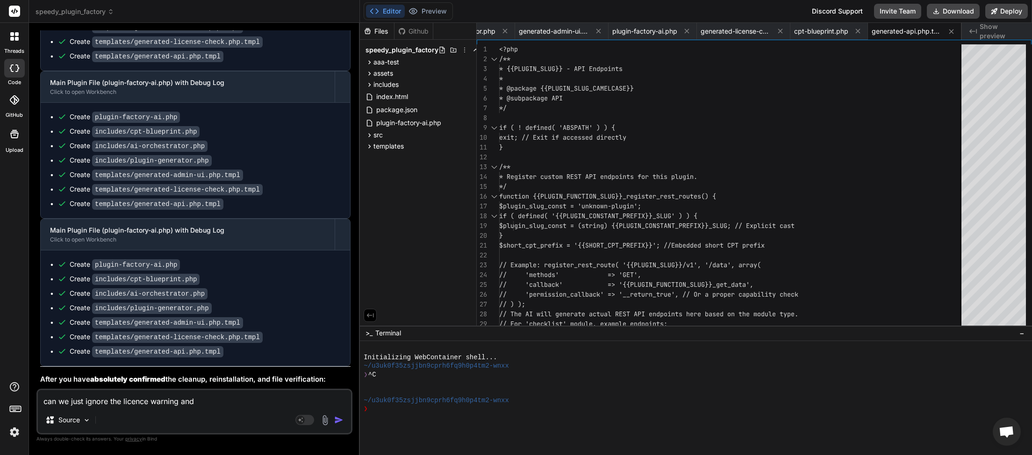
type textarea "x"
type textarea "can we just ignore the licence warning and mo"
type textarea "x"
type textarea "can we just ignore the licence warning and mor"
type textarea "x"
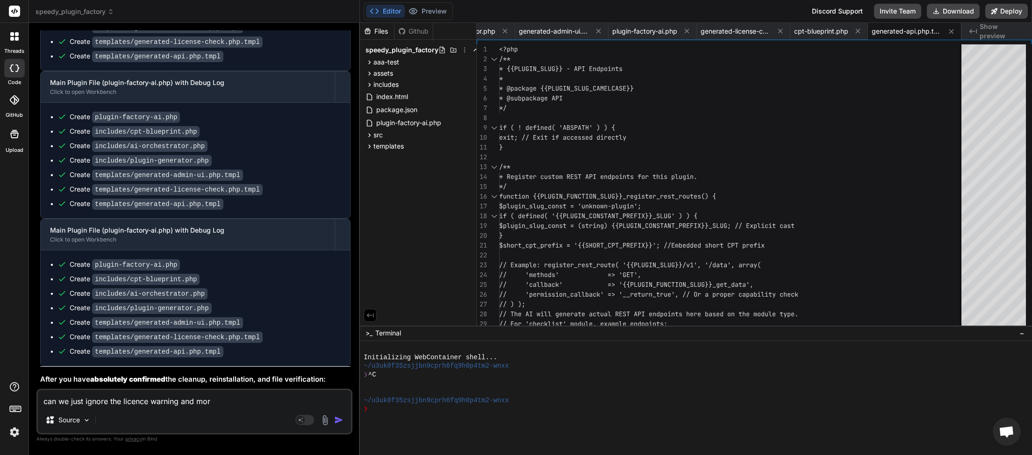
type textarea "can we just ignore the licence warning and mo"
type textarea "x"
type textarea "can we just ignore the licence warning and mov"
type textarea "x"
type textarea "can we just ignore the licence warning and move"
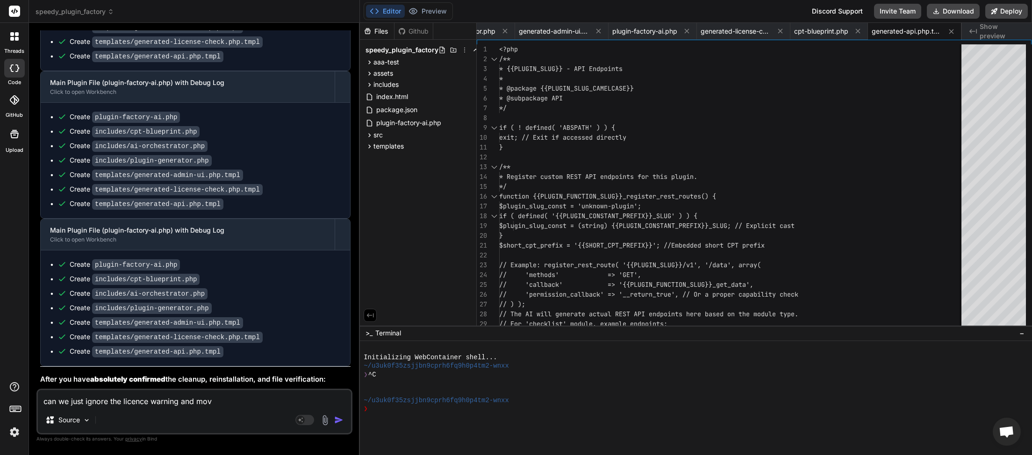
type textarea "x"
type textarea "can we just ignore the licence warning and move"
type textarea "x"
type textarea "can we just ignore the licence warning and move o"
type textarea "x"
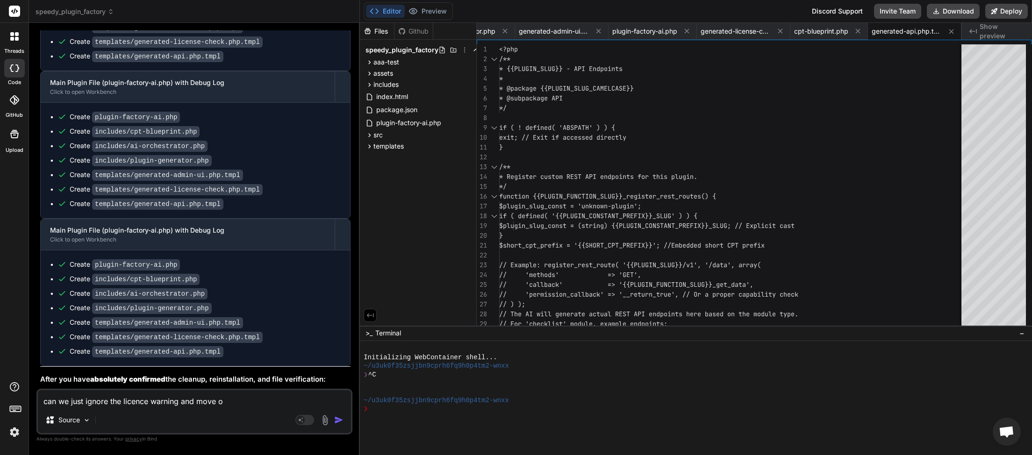
type textarea "can we just ignore the licence warning and move on"
type textarea "x"
type textarea "can we just ignore the licence warning and move on"
type textarea "x"
type textarea "can we just ignore the licence warning and move on w"
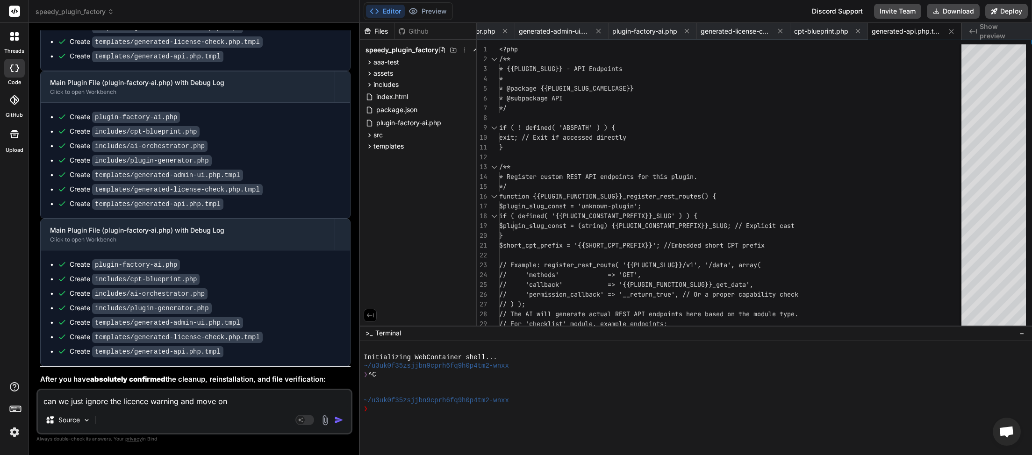
type textarea "x"
type textarea "can we just ignore the licence warning and move on we"
type textarea "x"
type textarea "can we just ignore the licence warning and move on we"
type textarea "x"
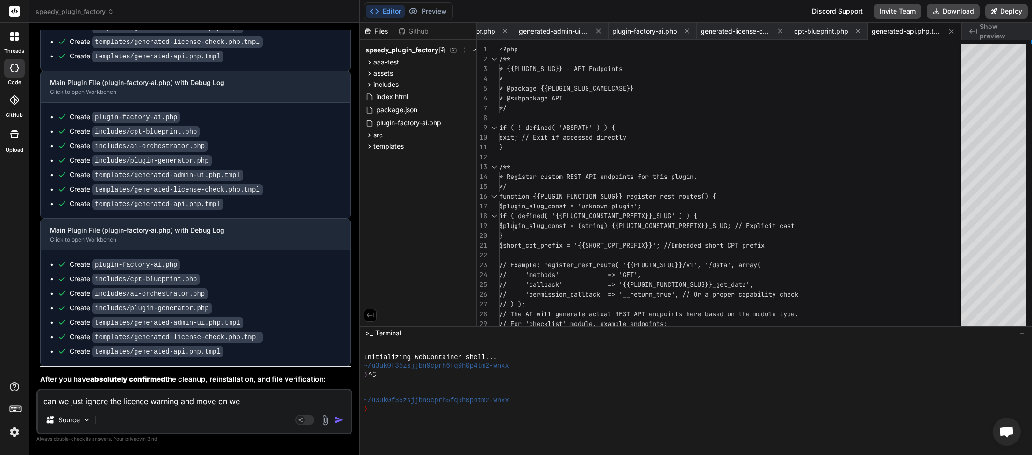
type textarea "can we just ignore the licence warning and move on we a"
type textarea "x"
type textarea "can we just ignore the licence warning and move on we ar"
type textarea "x"
type textarea "can we just ignore the licence warning and move on we are"
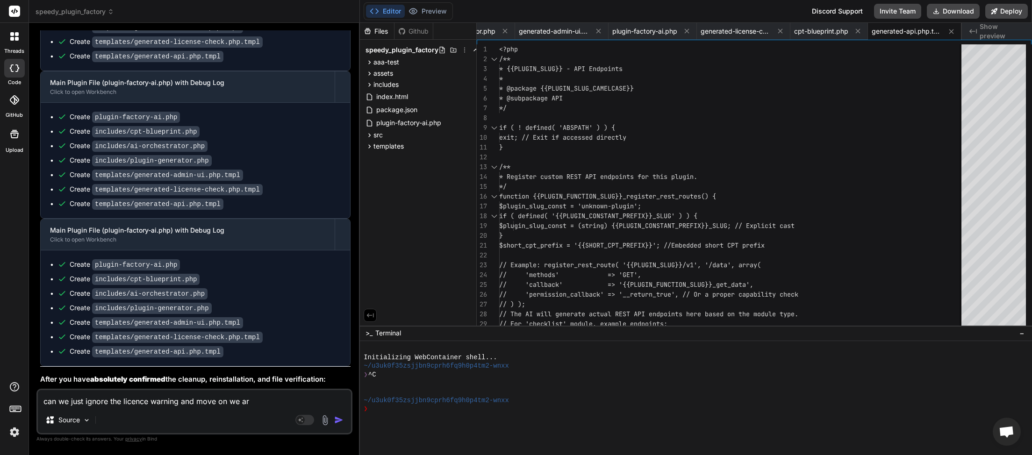
type textarea "x"
type textarea "can we just ignore the licence warning and move on we are"
type textarea "x"
type textarea "can we just ignore the licence warning and move on we are w"
type textarea "x"
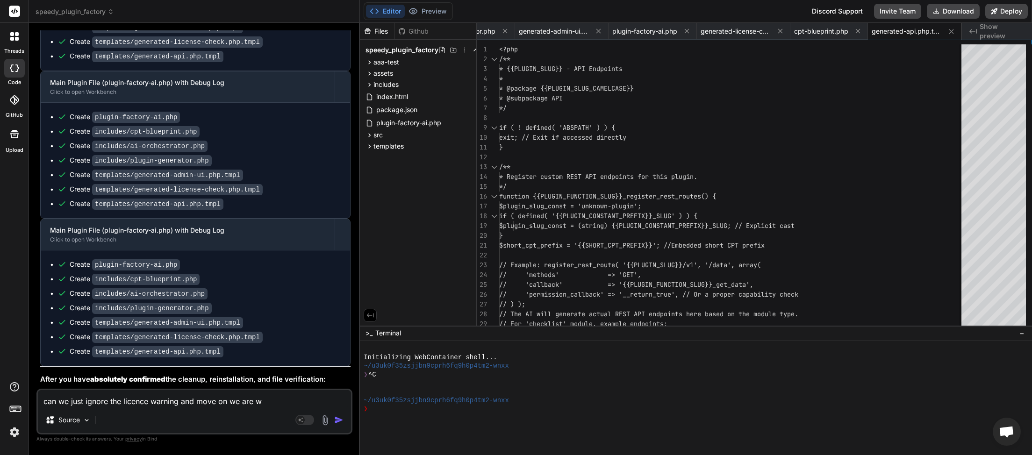
type textarea "can we just ignore the licence warning and move on we are wa"
type textarea "x"
type textarea "can we just ignore the licence warning and move on we are was"
type textarea "x"
type textarea "can we just ignore the licence warning and move on we are wast"
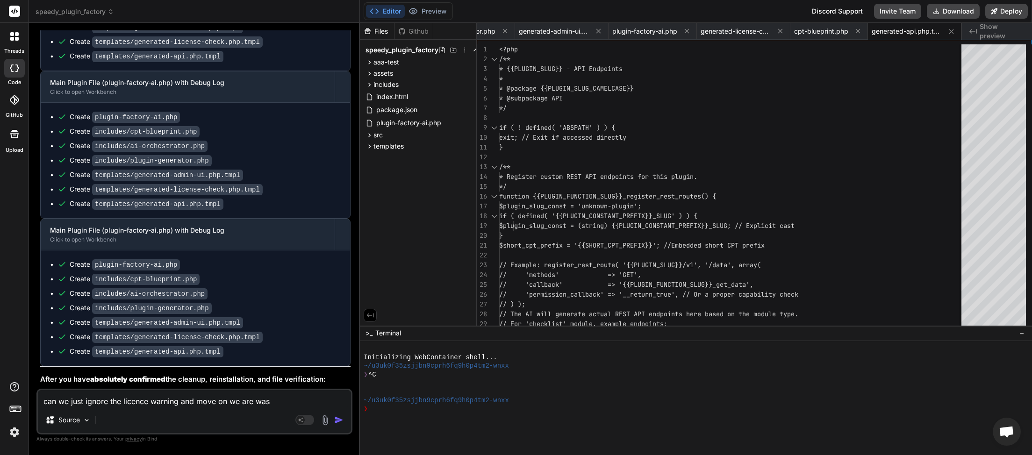
type textarea "x"
type textarea "can we just ignore the licence warning and move on we are wasti"
type textarea "x"
type textarea "can we just ignore the licence warning and move on we are wastin"
type textarea "x"
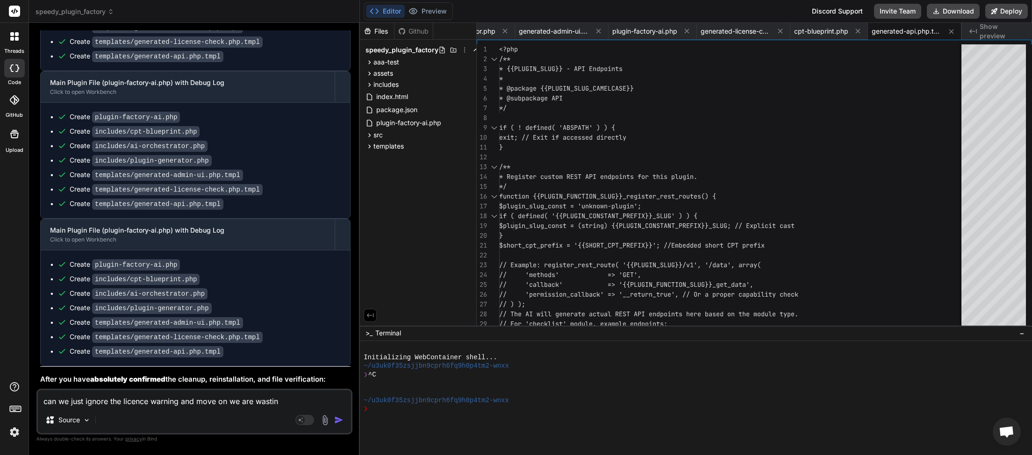
type textarea "can we just ignore the licence warning and move on we are wasting"
type textarea "x"
type textarea "can we just ignore the licence warning and move on we are wasting"
type textarea "x"
type textarea "can we just ignore the licence warning and move on we are wasting t"
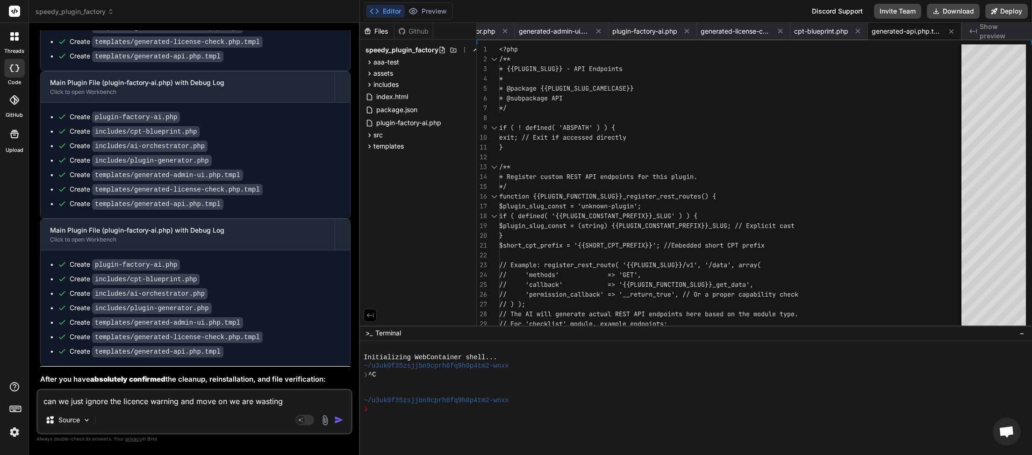
type textarea "x"
type textarea "can we just ignore the licence warning and move on we are wasting ti"
type textarea "x"
type textarea "can we just ignore the licence warning and move on we are wasting [PERSON_NAME]"
type textarea "x"
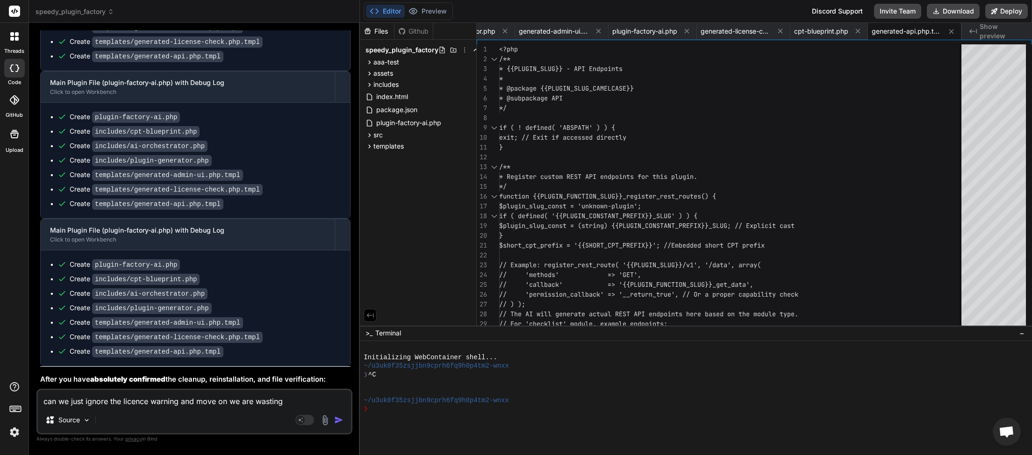
type textarea "can we just ignore the licence warning and move on we are wasting time"
type textarea "x"
type textarea "can we just ignore the licence warning and move on we are wasting time"
type textarea "x"
type textarea "can we just ignore the licence warning and move on we are wasting time o"
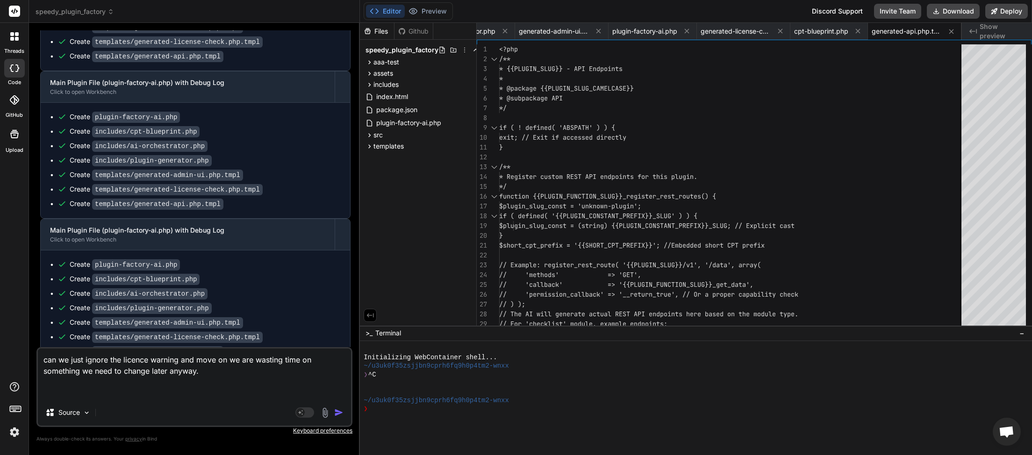
paste textarea "Plugin generation failed: Could not write file aaa-checklist.php for AAA Checkl…"
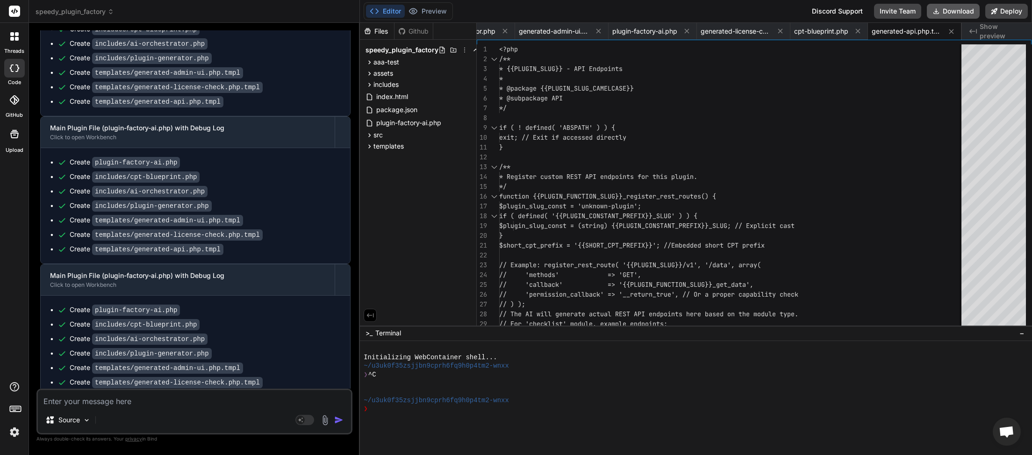
click at [952, 14] on button "Download" at bounding box center [953, 11] width 53 height 15
